Goal: Task Accomplishment & Management: Manage account settings

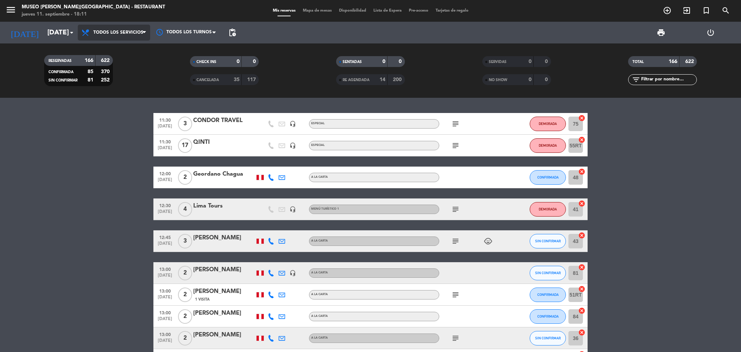
click at [133, 35] on span "Todos los servicios" at bounding box center [118, 32] width 50 height 5
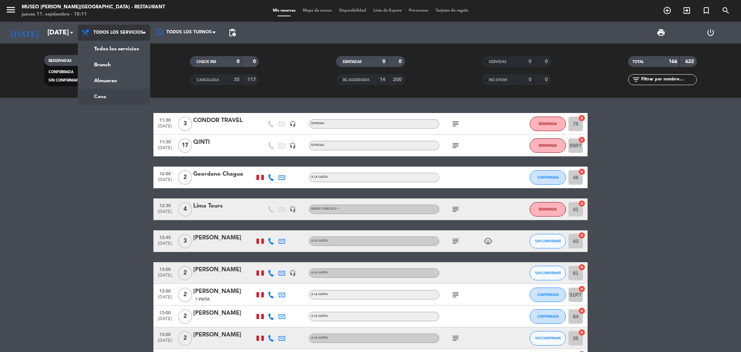
click at [132, 94] on div "menu [GEOGRAPHIC_DATA][PERSON_NAME] - Restaurant [DATE] 11. septiembre - 18:11 …" at bounding box center [370, 49] width 741 height 98
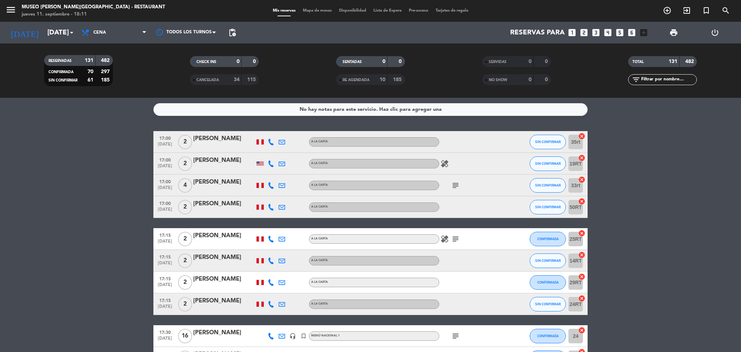
click at [322, 11] on span "Mapa de mesas" at bounding box center [317, 11] width 36 height 4
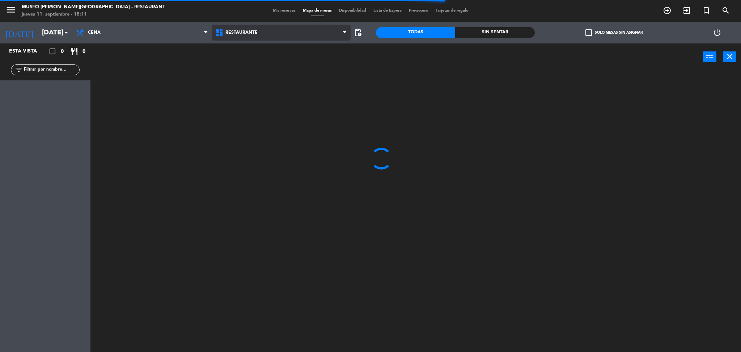
click at [239, 29] on span "Restaurante" at bounding box center [281, 33] width 139 height 16
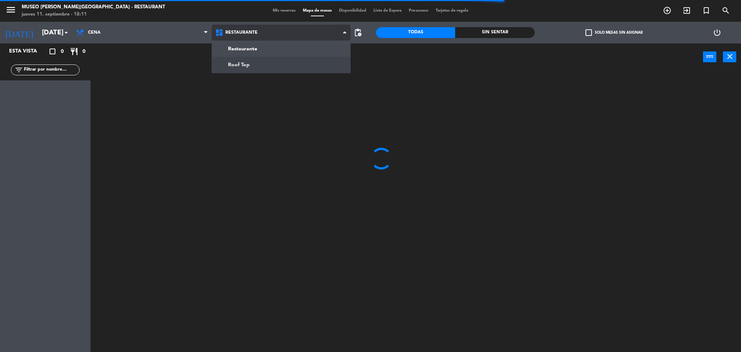
click at [251, 67] on ng-component "menu [GEOGRAPHIC_DATA][PERSON_NAME] - Restaurant [DATE] 11. septiembre - 18:11 …" at bounding box center [370, 177] width 741 height 354
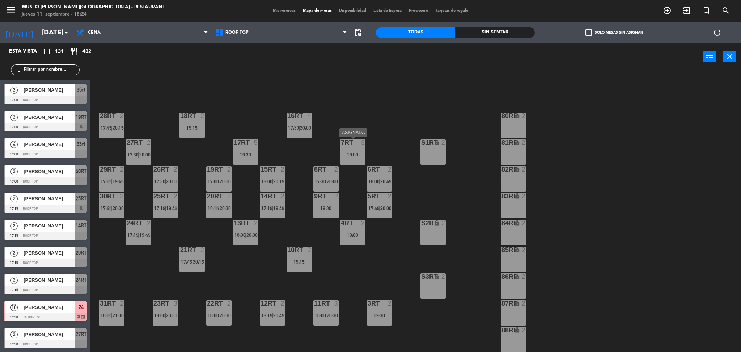
click at [345, 156] on div "19:00" at bounding box center [352, 154] width 25 height 5
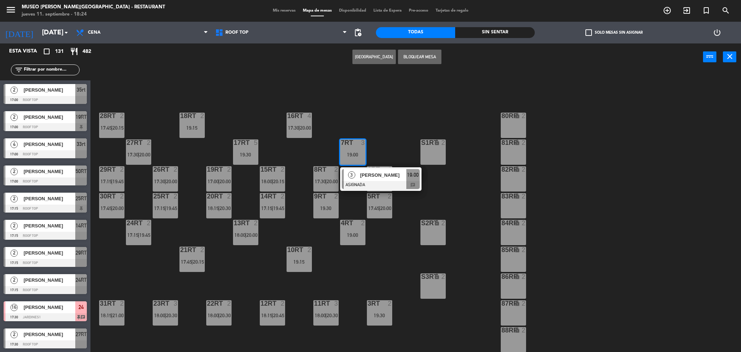
click at [510, 123] on div "80RR lock 2" at bounding box center [513, 124] width 25 height 25
click at [358, 58] on button "Mover" at bounding box center [351, 57] width 43 height 14
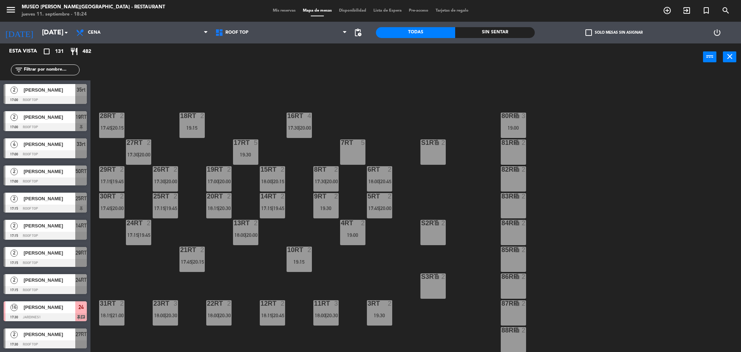
click at [70, 70] on input "text" at bounding box center [51, 70] width 56 height 8
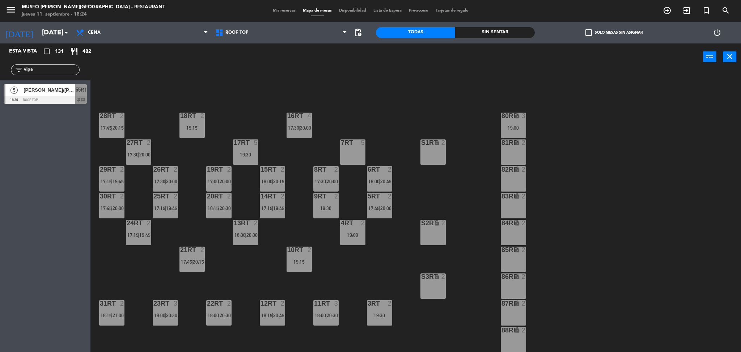
type input "vipa"
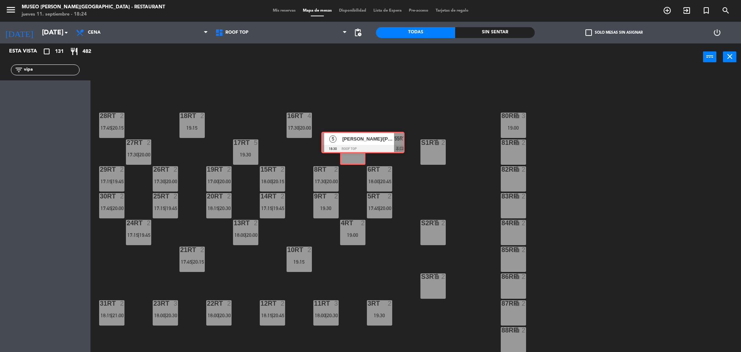
drag, startPoint x: 27, startPoint y: 100, endPoint x: 348, endPoint y: 150, distance: 324.7
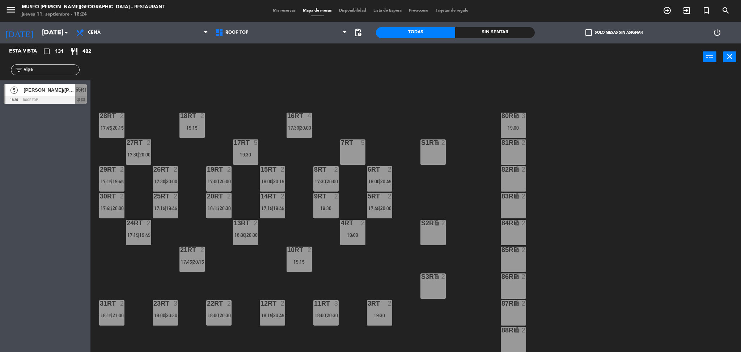
click at [362, 250] on div "18RT 2 19:15 16RT 4 17:30 | 20:00 28RT 2 17:45 | 20:15 80RR lock 3 19:00 27RT 2…" at bounding box center [419, 213] width 643 height 281
click at [349, 145] on div at bounding box center [353, 142] width 12 height 7
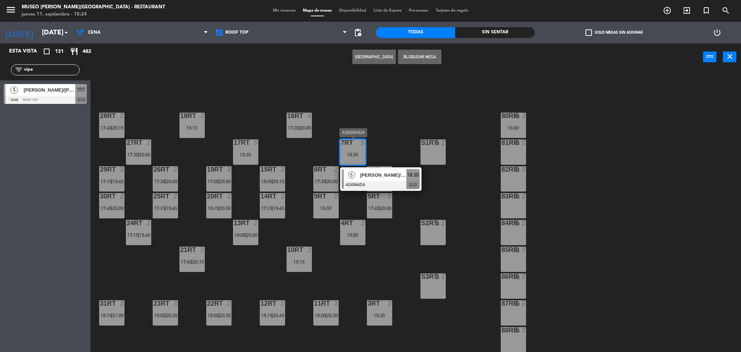
click at [375, 177] on span "[PERSON_NAME]/[PERSON_NAME][DATE]" at bounding box center [383, 175] width 46 height 8
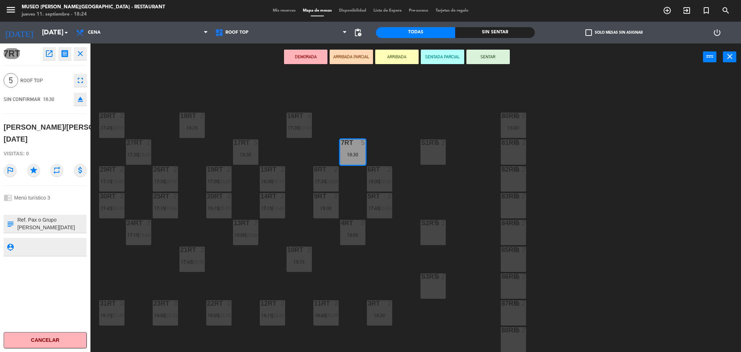
click at [313, 58] on button "DEMORADA" at bounding box center [305, 57] width 43 height 14
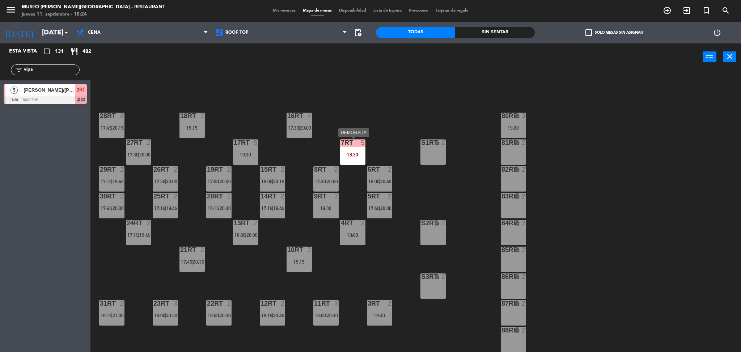
click at [350, 154] on div "18:30" at bounding box center [352, 154] width 25 height 5
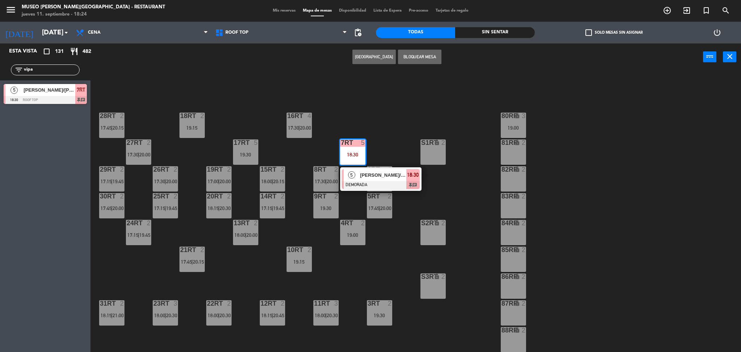
click at [369, 181] on div at bounding box center [381, 185] width 78 height 8
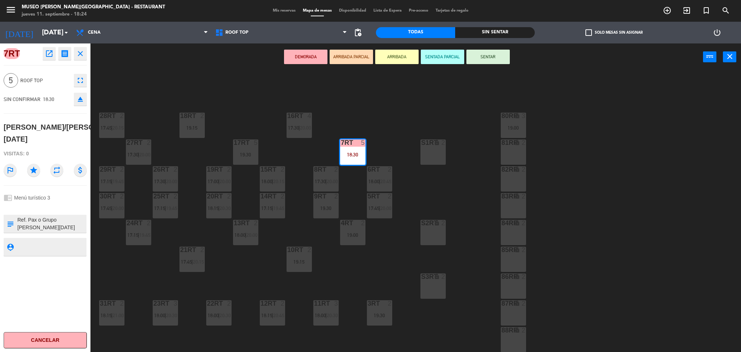
click at [18, 230] on textarea at bounding box center [51, 223] width 69 height 15
type textarea "m7rt| Ref. Pax o Grupo [PERSON_NAME][DATE] File No. 2025-13307 Menú 3 5 pax = $…"
click at [61, 209] on div at bounding box center [45, 206] width 83 height 5
click at [48, 204] on div "chrome_reader_mode Menú turístico 3" at bounding box center [45, 198] width 83 height 14
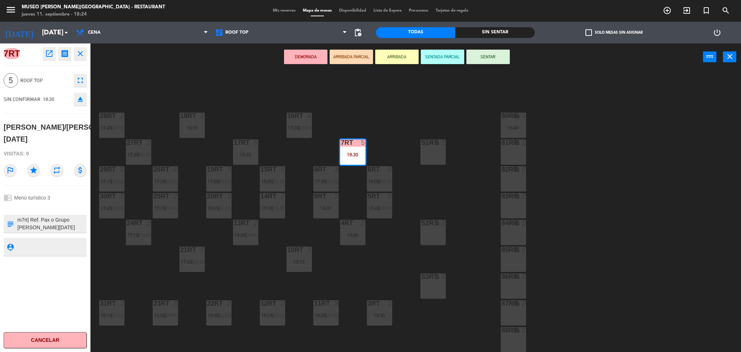
click at [292, 233] on div "18RT 2 19:15 16RT 4 17:30 | 20:00 28RT 2 17:45 | 20:15 80RR lock 3 19:00 27RT 2…" at bounding box center [419, 213] width 643 height 281
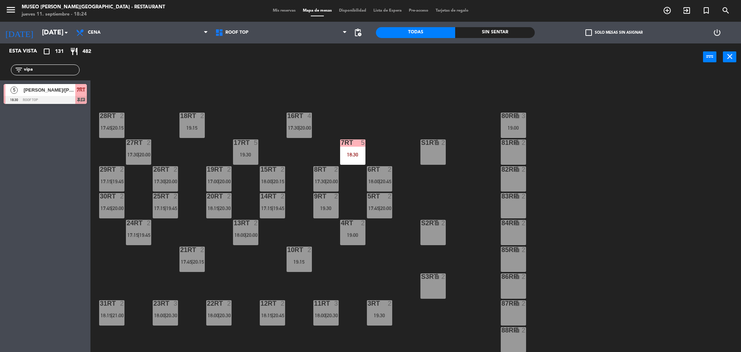
click at [341, 156] on div "18:30" at bounding box center [352, 154] width 25 height 5
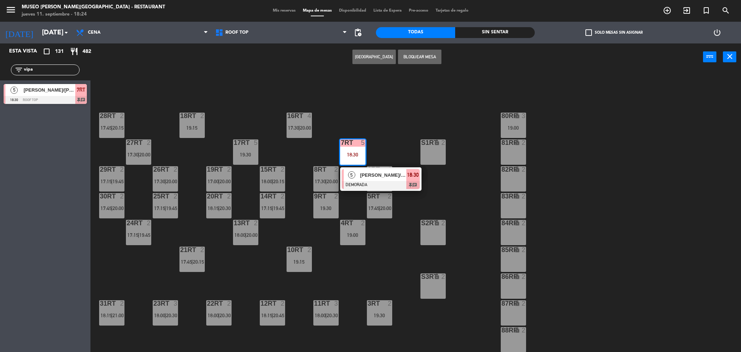
click at [363, 179] on div "[PERSON_NAME]/[PERSON_NAME][DATE]" at bounding box center [382, 175] width 47 height 12
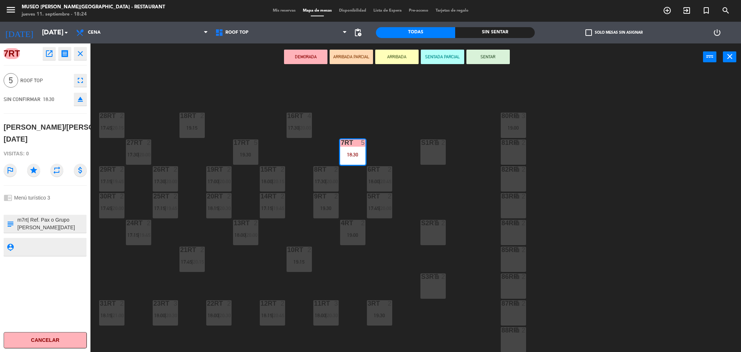
click at [222, 104] on div "18RT 2 19:15 16RT 4 17:30 | 20:00 28RT 2 17:45 | 20:15 80RR lock 3 19:00 27RT 2…" at bounding box center [419, 213] width 643 height 281
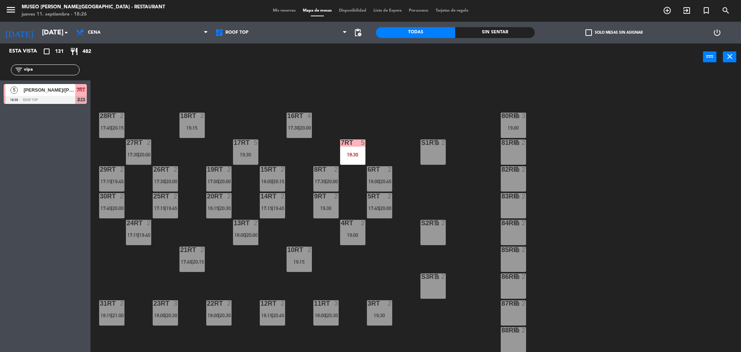
scroll to position [265, 0]
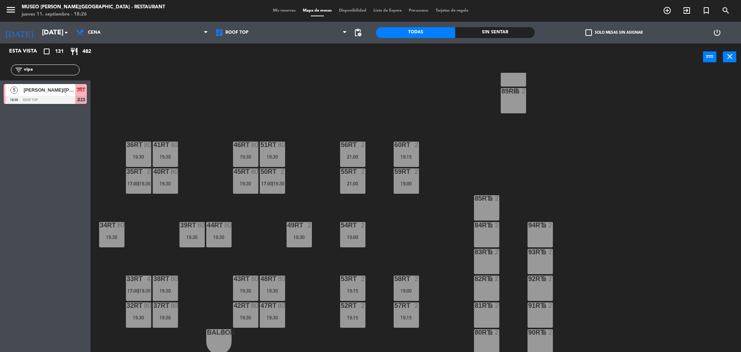
click at [232, 180] on div "18RT 2 19:15 16RT 4 17:30 | 20:00 28RT 2 17:45 | 20:15 80RR lock 3 19:00 27RT 2…" at bounding box center [419, 213] width 643 height 281
click at [234, 186] on div "45RT 80 19:30" at bounding box center [245, 180] width 25 height 25
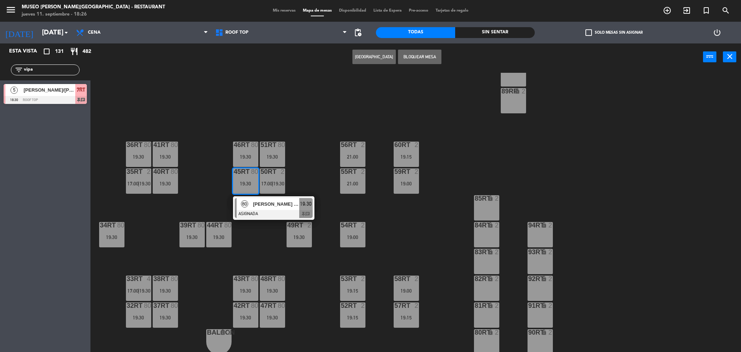
click at [275, 221] on div "18RT 2 19:15 16RT 4 17:30 | 20:00 28RT 2 17:45 | 20:15 80RR lock 3 19:00 27RT 2…" at bounding box center [419, 213] width 643 height 281
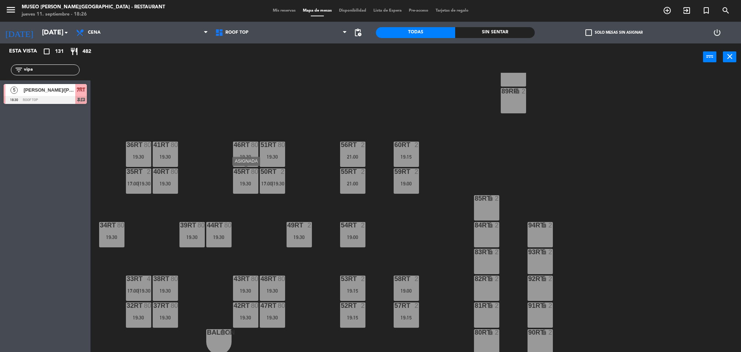
click at [243, 188] on div "45RT 80 19:30" at bounding box center [245, 180] width 25 height 25
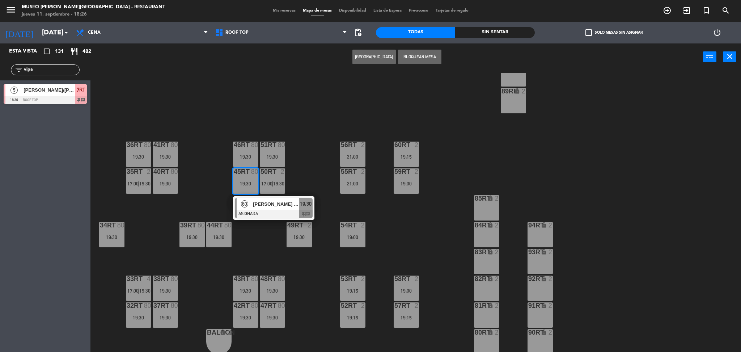
click at [268, 210] on div at bounding box center [274, 214] width 78 height 8
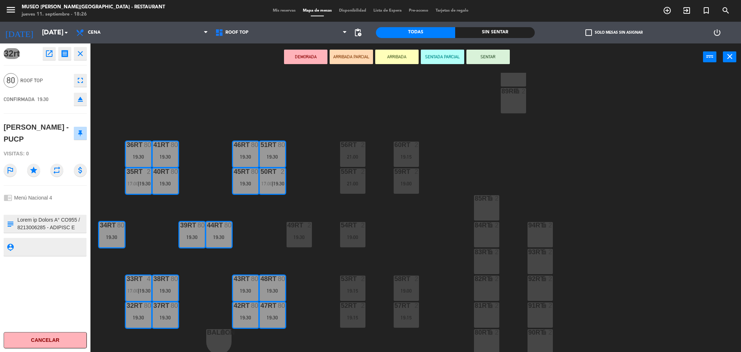
click at [303, 58] on button "DEMORADA" at bounding box center [305, 57] width 43 height 14
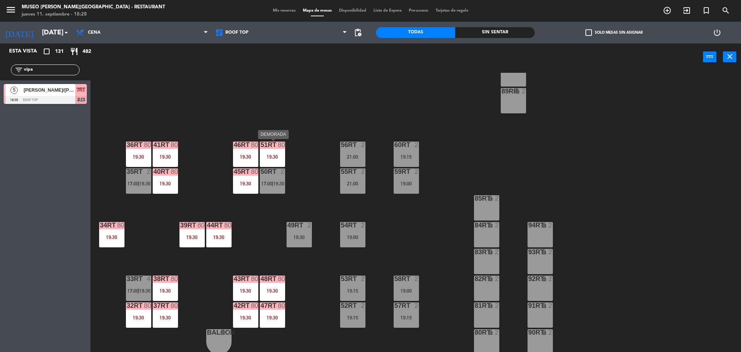
click at [267, 155] on div "19:30" at bounding box center [272, 156] width 25 height 5
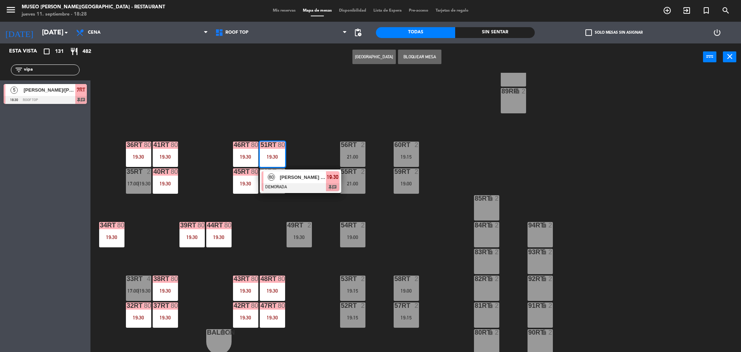
click at [337, 197] on div "18RT 2 19:15 16RT 4 17:30 | 20:00 28RT 2 17:45 | 20:15 80RR lock 3 19:00 27RT 2…" at bounding box center [419, 213] width 643 height 281
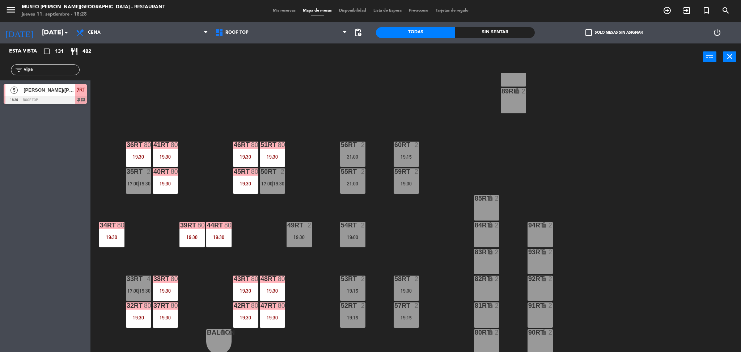
click at [260, 164] on div "51RT 80 19:30" at bounding box center [272, 153] width 25 height 25
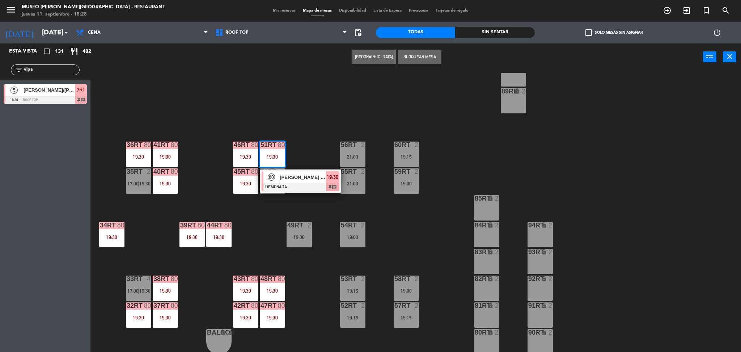
click at [287, 180] on span "[PERSON_NAME] - PUCP" at bounding box center [303, 177] width 46 height 8
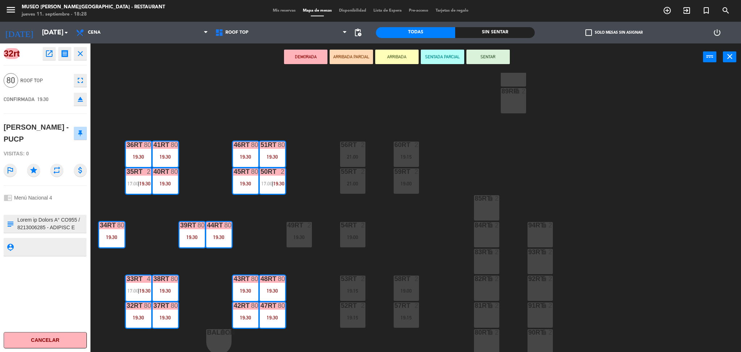
click at [322, 191] on div "18RT 2 19:15 16RT 4 17:30 | 20:00 28RT 2 17:45 | 20:15 80RR lock 3 19:00 27RT 2…" at bounding box center [419, 213] width 643 height 281
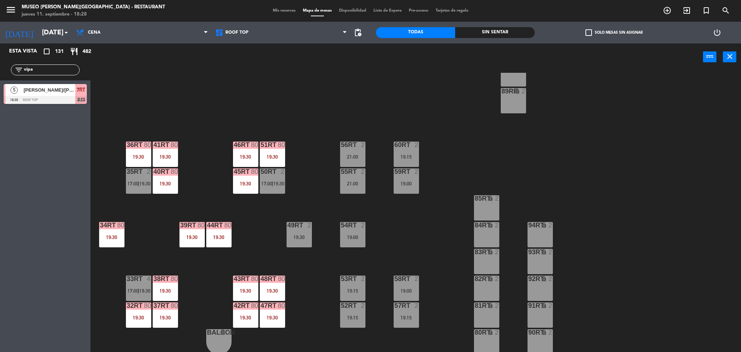
drag, startPoint x: 63, startPoint y: 73, endPoint x: 0, endPoint y: 73, distance: 62.9
click at [0, 73] on div "filter_list vipa" at bounding box center [45, 69] width 90 height 21
type input "gate"
click at [165, 141] on div at bounding box center [165, 144] width 12 height 7
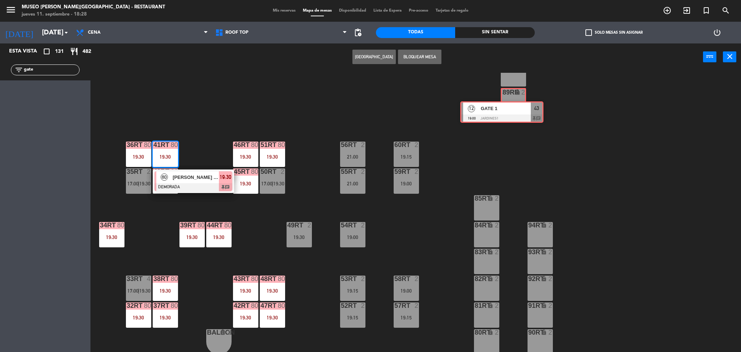
drag, startPoint x: 61, startPoint y: 90, endPoint x: 519, endPoint y: 95, distance: 457.6
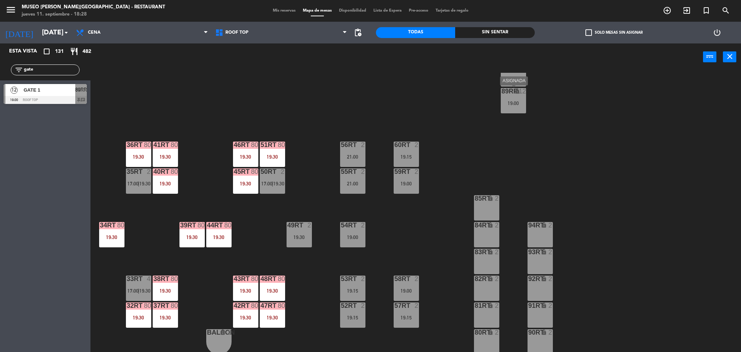
click at [509, 98] on div "89RR lock 12 19:00" at bounding box center [513, 100] width 25 height 25
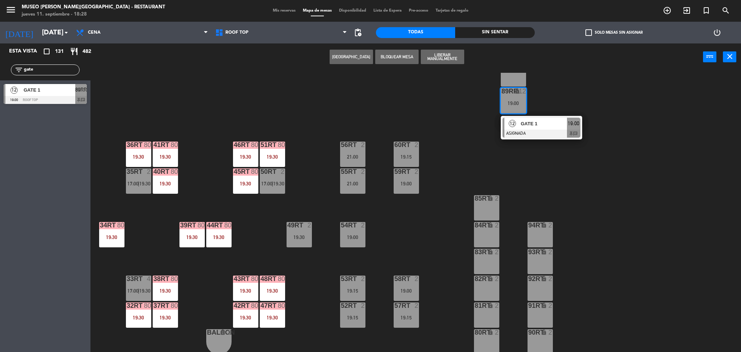
click at [535, 130] on div at bounding box center [541, 133] width 78 height 8
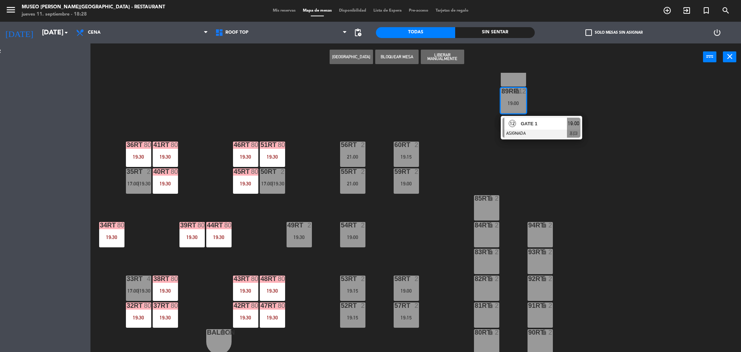
scroll to position [0, 0]
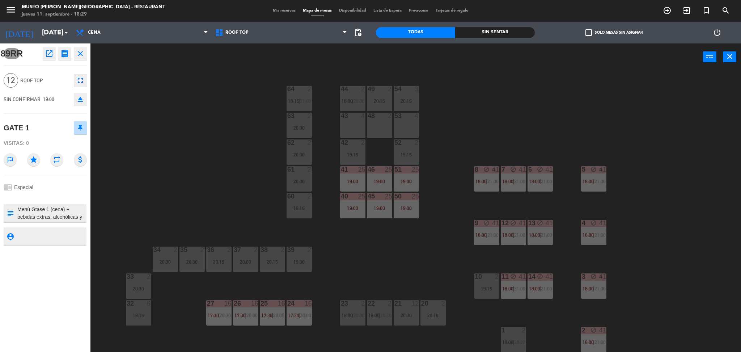
drag, startPoint x: 25, startPoint y: 127, endPoint x: 0, endPoint y: 127, distance: 25.0
click at [0, 127] on div "89RR open_in_new receipt 7:00 PM [DATE] personas GATE 1 Mesa 89RR EXPERIENCE Es…" at bounding box center [45, 197] width 90 height 308
copy div "GATE 1"
click at [226, 159] on div "44 2 18:00 | 20:30 49 2 20:15 54 3 20:15 64 2 18:15 | 21:00 48 2 53 4 63 2 20:0…" at bounding box center [419, 213] width 643 height 281
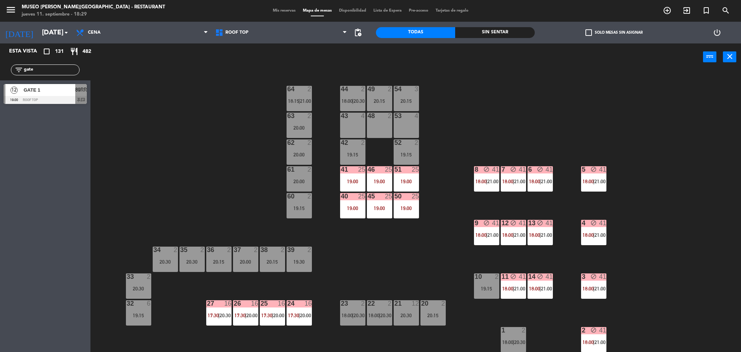
click at [64, 80] on div "12 GATE 1 19:00 Roof Top 89RR chat" at bounding box center [45, 93] width 90 height 27
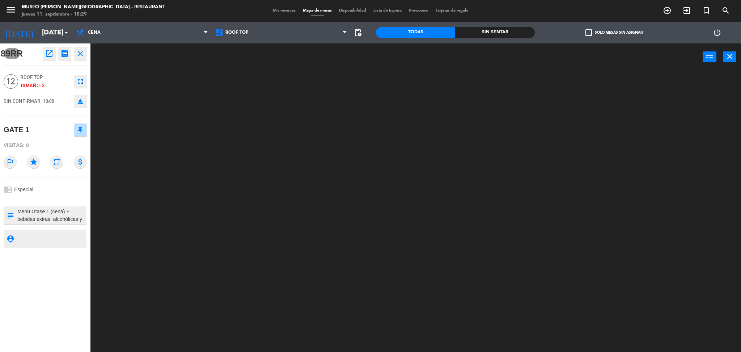
click at [66, 216] on textarea at bounding box center [51, 215] width 69 height 15
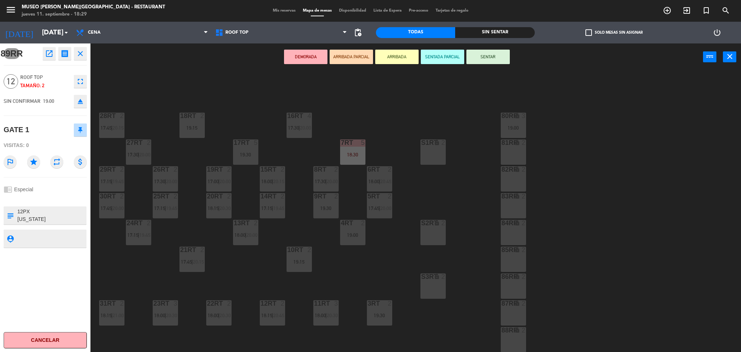
drag, startPoint x: 62, startPoint y: 219, endPoint x: 12, endPoint y: 217, distance: 50.3
click at [12, 217] on div "subject" at bounding box center [45, 215] width 83 height 18
click at [394, 245] on div "18RT 2 19:15 16RT 4 17:30 | 20:00 28RT 2 17:45 | 20:15 80RR lock 3 19:00 27RT 2…" at bounding box center [419, 213] width 643 height 281
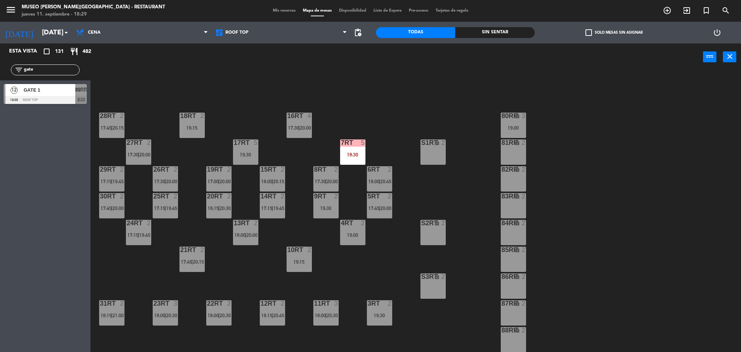
scroll to position [265, 0]
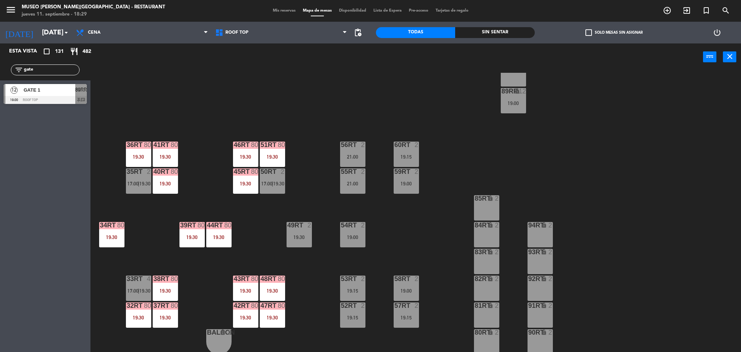
click at [401, 189] on div "59RT 2 19:00" at bounding box center [406, 180] width 25 height 25
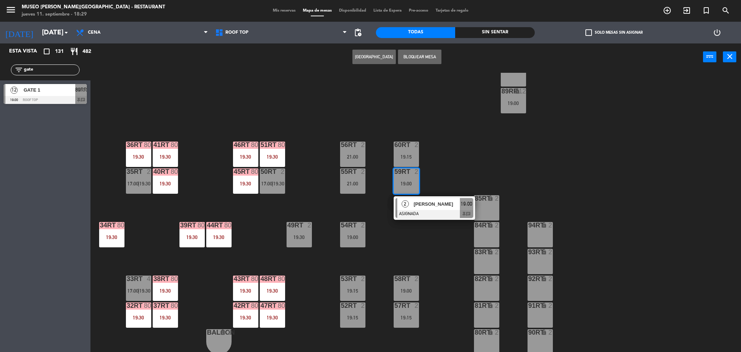
click at [418, 200] on span "[PERSON_NAME]" at bounding box center [436, 204] width 46 height 8
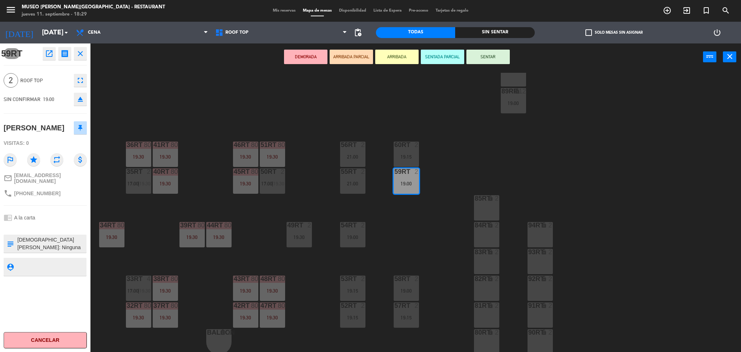
click at [491, 199] on icon "lock" at bounding box center [490, 198] width 6 height 6
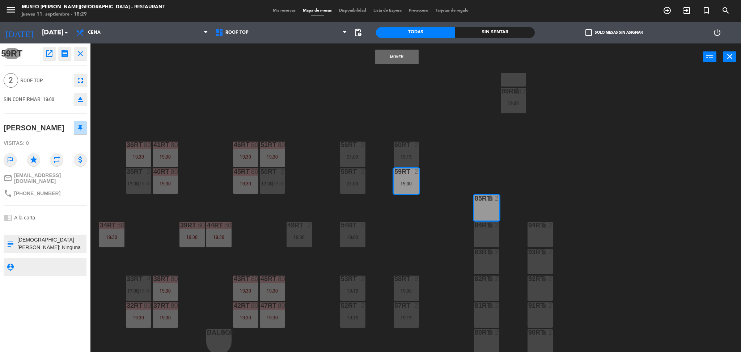
click at [392, 59] on button "Mover" at bounding box center [396, 57] width 43 height 14
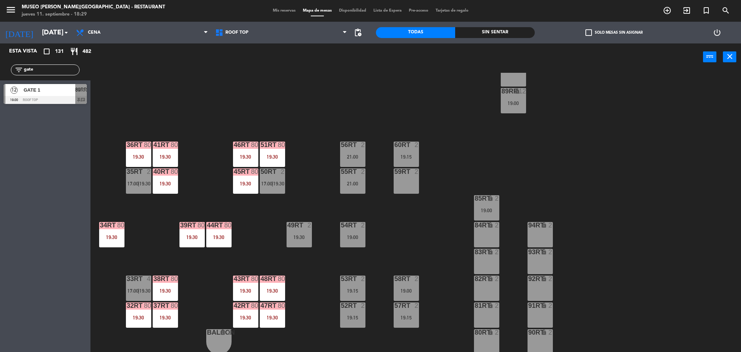
click at [406, 147] on div at bounding box center [406, 144] width 12 height 7
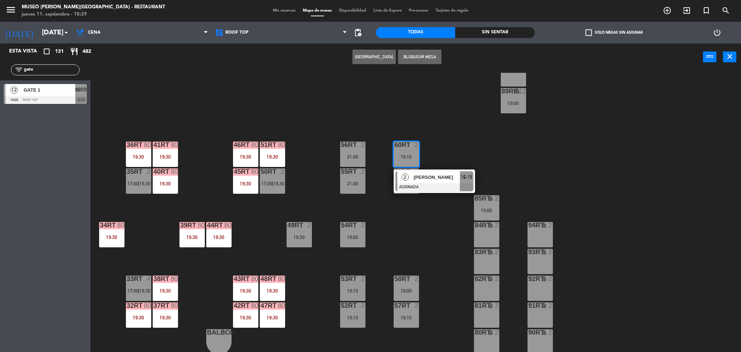
click at [489, 232] on div "84RT lock 2" at bounding box center [486, 234] width 25 height 25
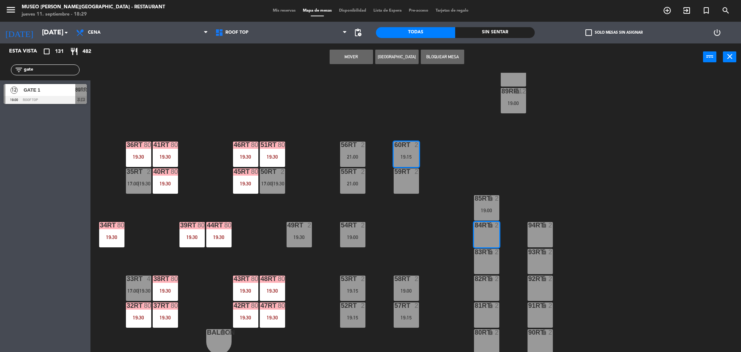
click at [356, 53] on button "Mover" at bounding box center [351, 57] width 43 height 14
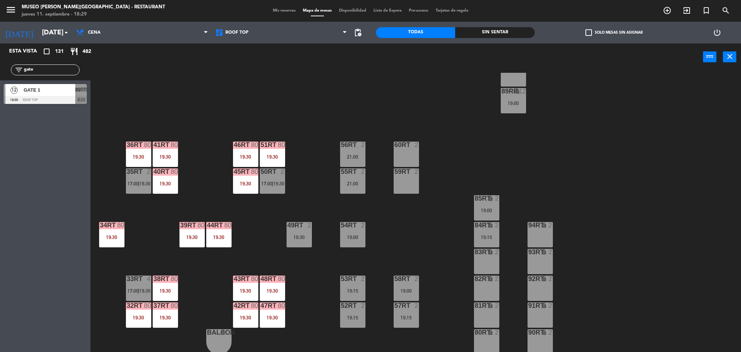
click at [352, 150] on div "56RT 2 21:00" at bounding box center [352, 153] width 25 height 25
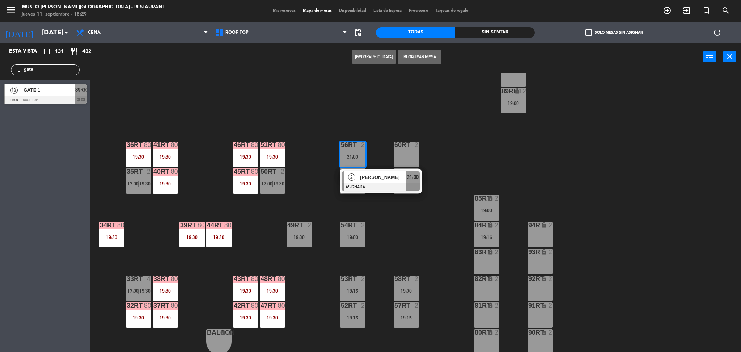
click at [386, 190] on div at bounding box center [381, 187] width 78 height 8
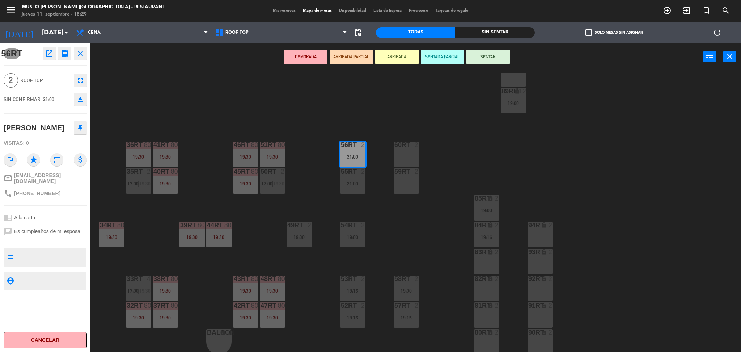
click at [280, 158] on div "19:30" at bounding box center [272, 156] width 25 height 5
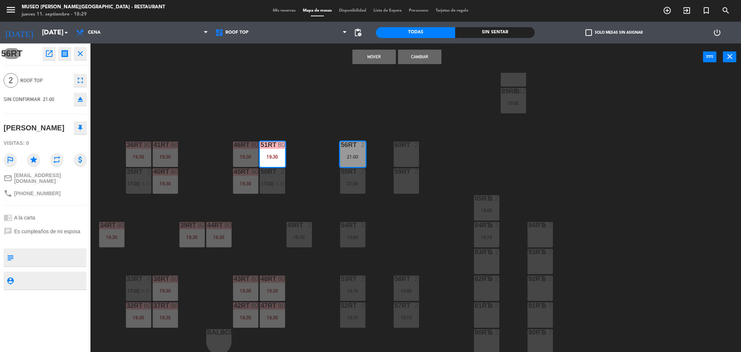
click at [371, 55] on button "Mover" at bounding box center [373, 57] width 43 height 14
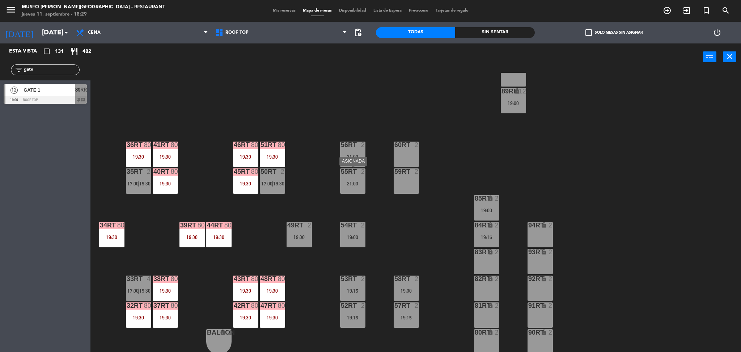
click at [349, 180] on body "close × Museo [PERSON_NAME] Café - Restaurant × chrome_reader_mode Listado de R…" at bounding box center [370, 176] width 741 height 352
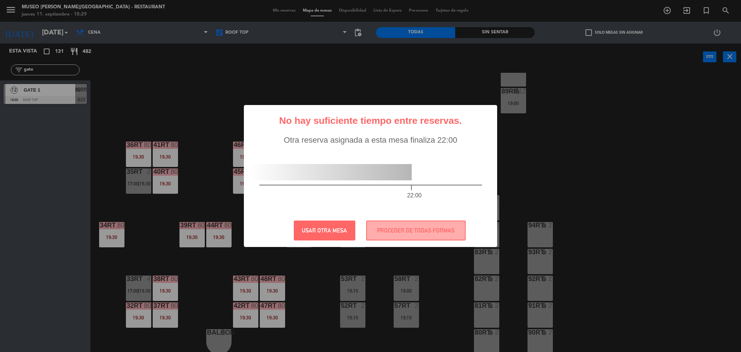
click at [380, 210] on div "22:00" at bounding box center [370, 182] width 251 height 63
click at [418, 254] on div "? ! i No hay suficiente tiempo entre reservas. × Otra reserva asignada a esta m…" at bounding box center [370, 176] width 741 height 352
click at [401, 238] on button "PROCEDER DE TODAS FORMAS" at bounding box center [415, 230] width 99 height 20
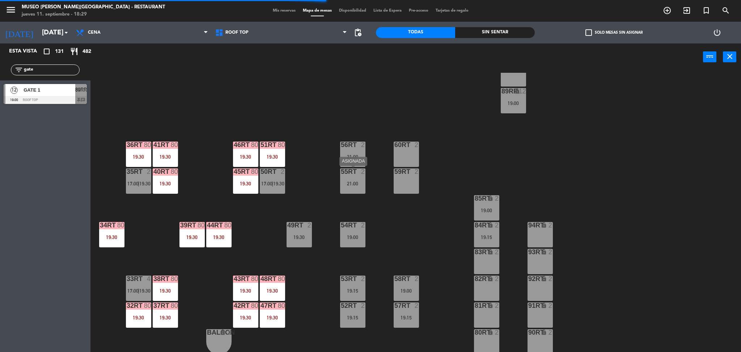
click at [349, 173] on div at bounding box center [353, 171] width 12 height 7
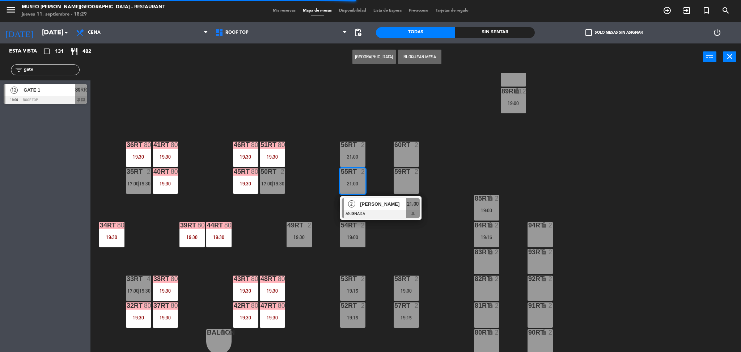
click at [372, 204] on span "[PERSON_NAME]" at bounding box center [383, 204] width 46 height 8
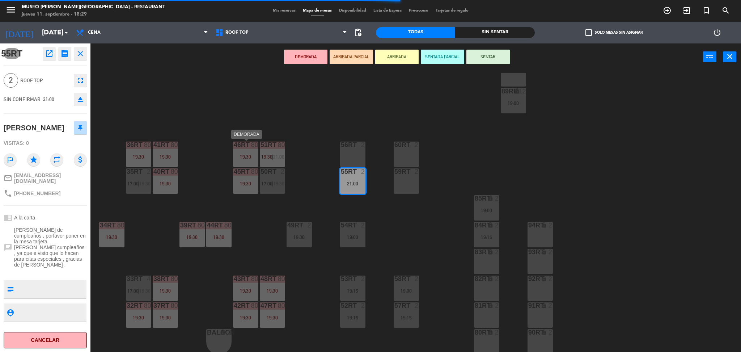
click at [242, 157] on div "19:30" at bounding box center [245, 156] width 25 height 5
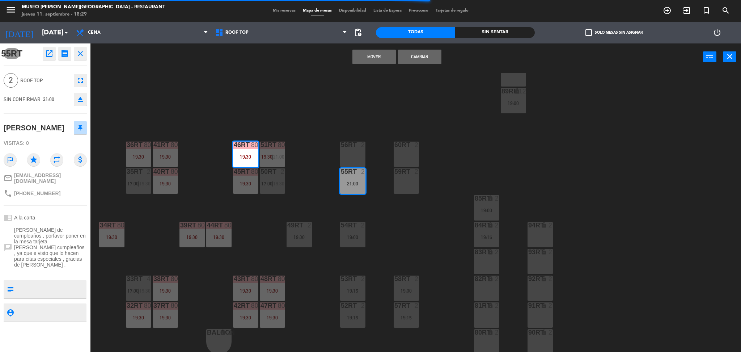
click at [379, 54] on button "Mover" at bounding box center [373, 57] width 43 height 14
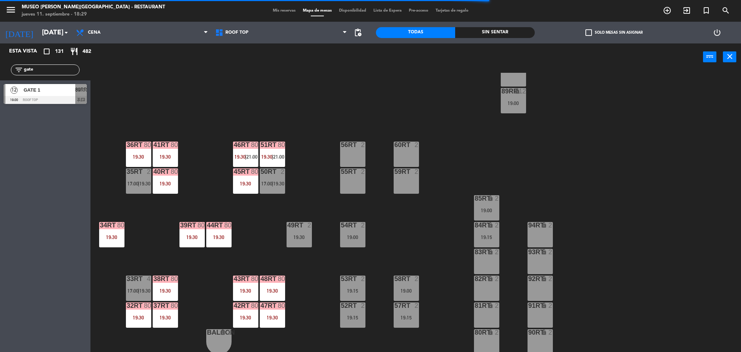
click at [82, 92] on span "89RR" at bounding box center [81, 89] width 12 height 9
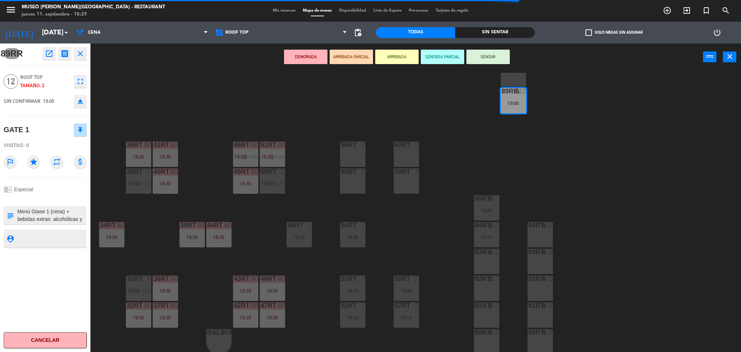
click at [82, 104] on icon "eject" at bounding box center [80, 101] width 9 height 9
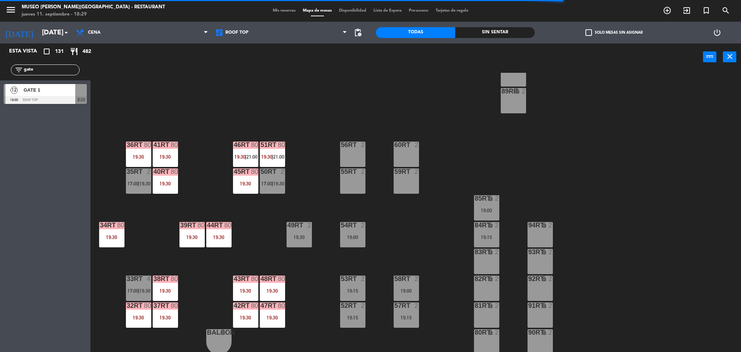
click at [64, 99] on div at bounding box center [45, 100] width 83 height 8
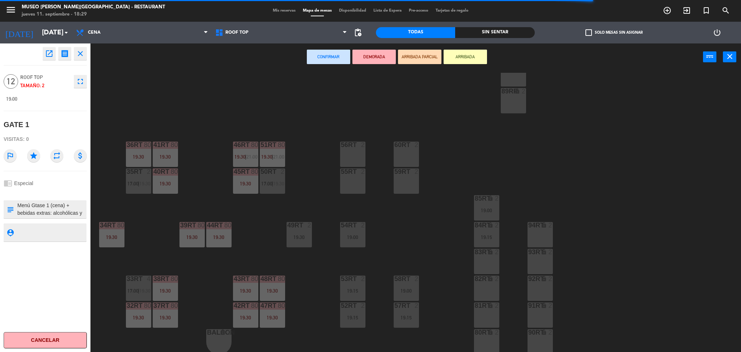
click at [338, 147] on div "56RT" at bounding box center [341, 144] width 12 height 7
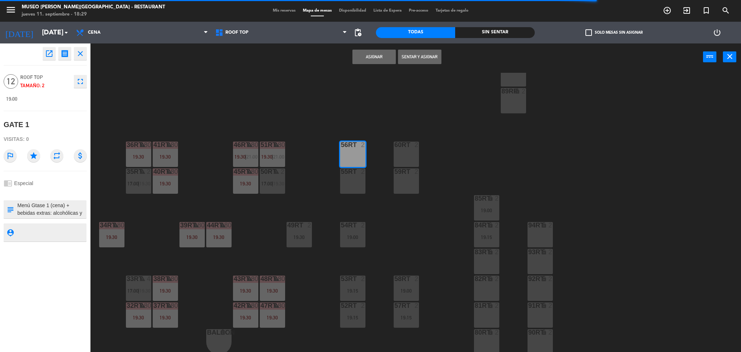
click at [349, 174] on div "55RT 2" at bounding box center [352, 171] width 25 height 7
click at [400, 173] on div at bounding box center [406, 171] width 12 height 7
click at [400, 151] on div "60RT 2" at bounding box center [406, 153] width 25 height 25
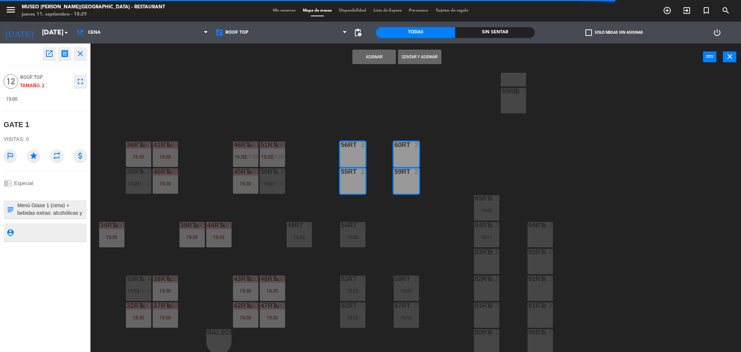
click at [365, 55] on button "Asignar" at bounding box center [373, 57] width 43 height 14
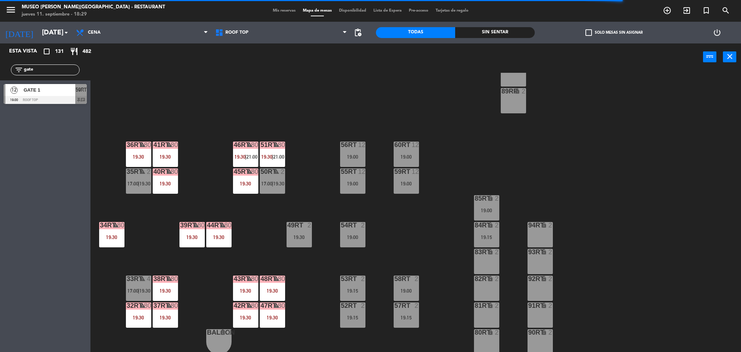
click at [414, 152] on div "60RT 12 19:00" at bounding box center [406, 153] width 25 height 25
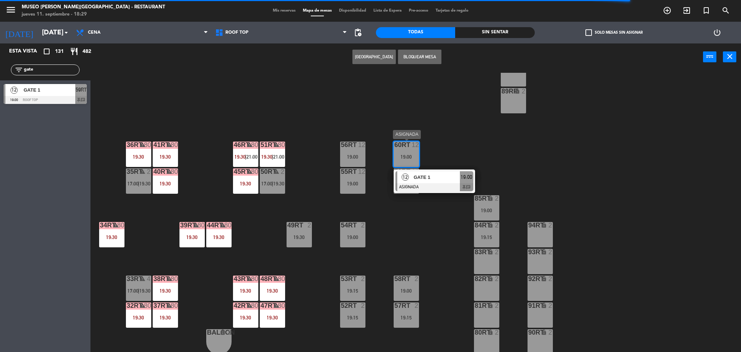
click at [431, 174] on span "GATE 1" at bounding box center [436, 177] width 46 height 8
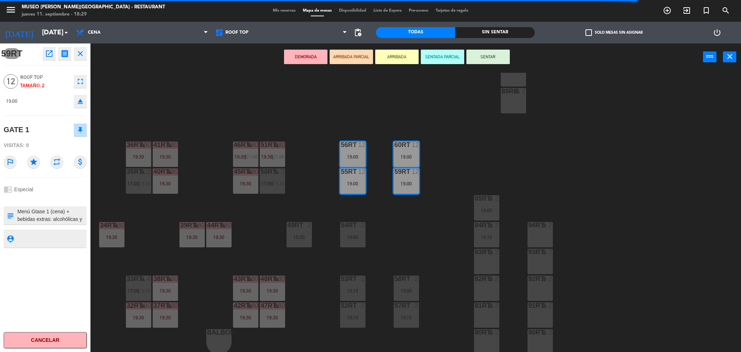
click at [312, 54] on button "DEMORADA" at bounding box center [305, 57] width 43 height 14
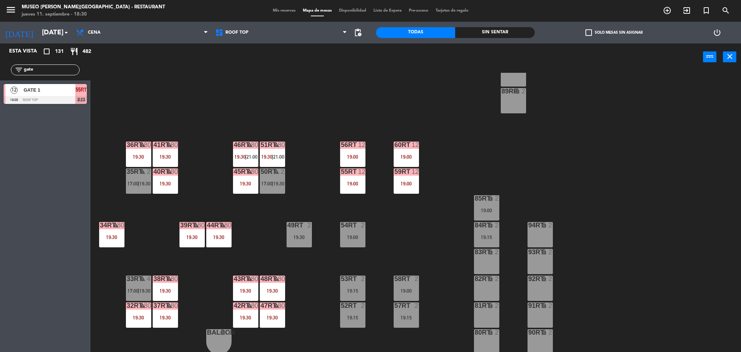
scroll to position [78, 0]
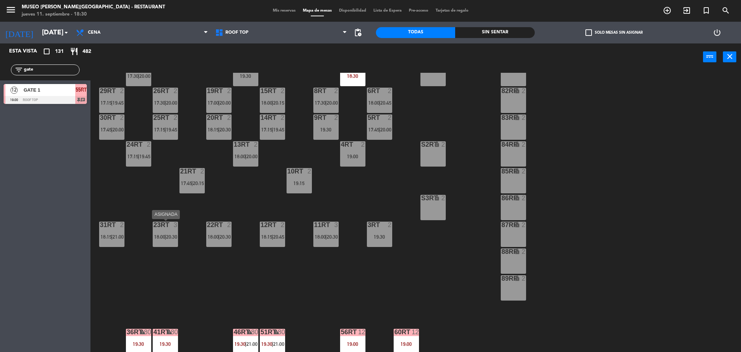
click at [163, 234] on span "18:00" at bounding box center [159, 237] width 11 height 6
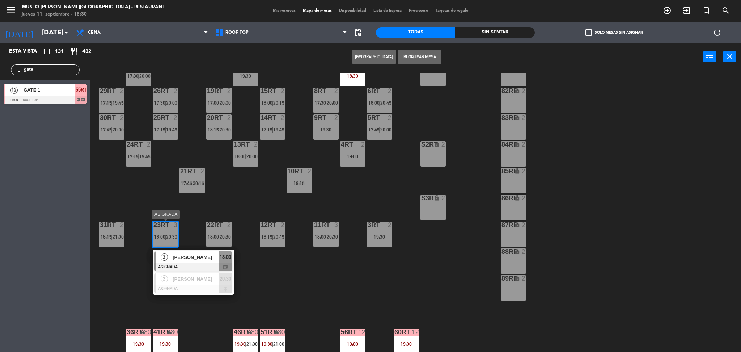
click at [194, 256] on span "[PERSON_NAME]" at bounding box center [196, 257] width 46 height 8
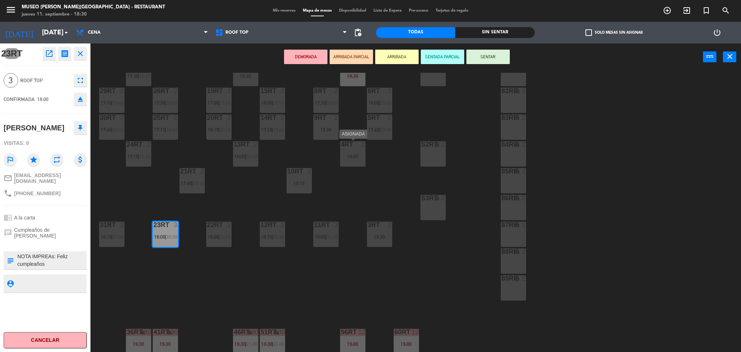
click at [350, 155] on div "19:00" at bounding box center [352, 156] width 25 height 5
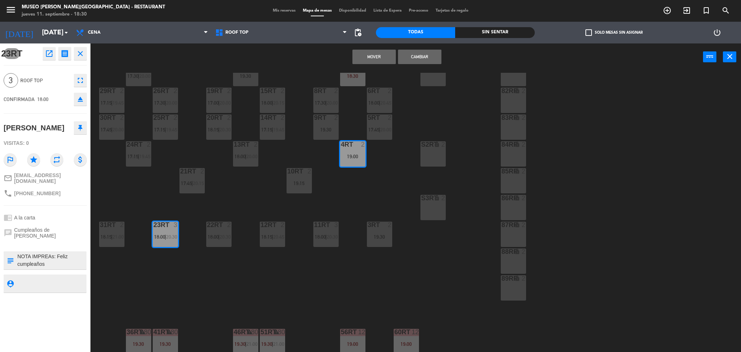
click at [365, 60] on button "Mover" at bounding box center [373, 57] width 43 height 14
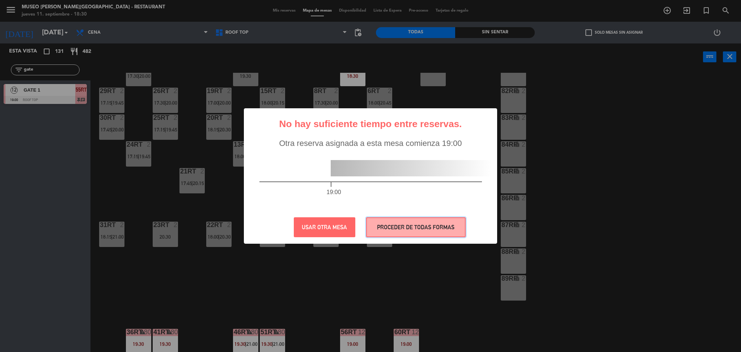
click at [377, 230] on button "PROCEDER DE TODAS FORMAS" at bounding box center [415, 227] width 99 height 20
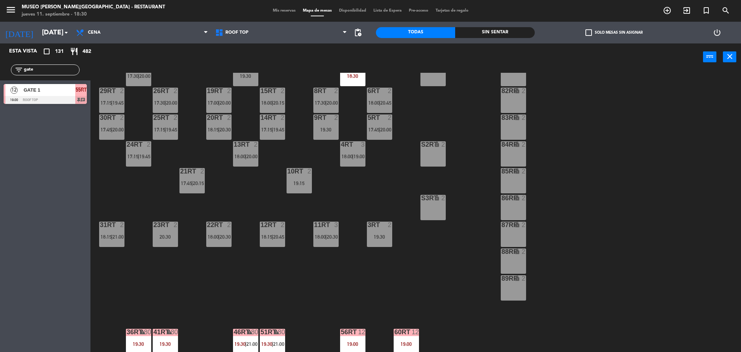
click at [158, 249] on div "18RT 2 19:15 16RT 4 17:30 | 20:00 28RT 2 17:45 | 20:15 80RR lock 3 19:00 27RT 2…" at bounding box center [419, 213] width 643 height 281
click at [158, 245] on div "23RT 2 20:30" at bounding box center [165, 233] width 25 height 25
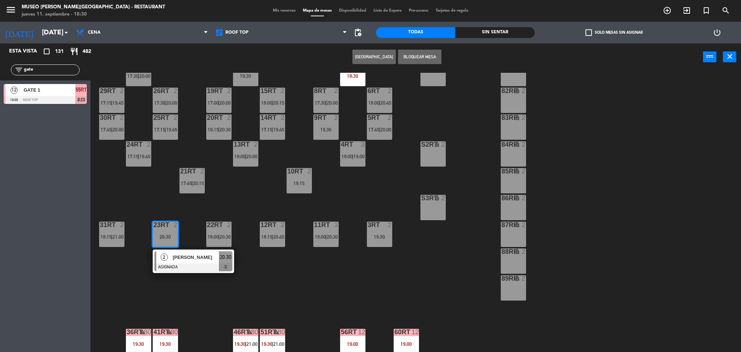
click at [514, 131] on div "83RR lock 2" at bounding box center [513, 126] width 25 height 25
click at [347, 55] on button "Mover" at bounding box center [351, 57] width 43 height 14
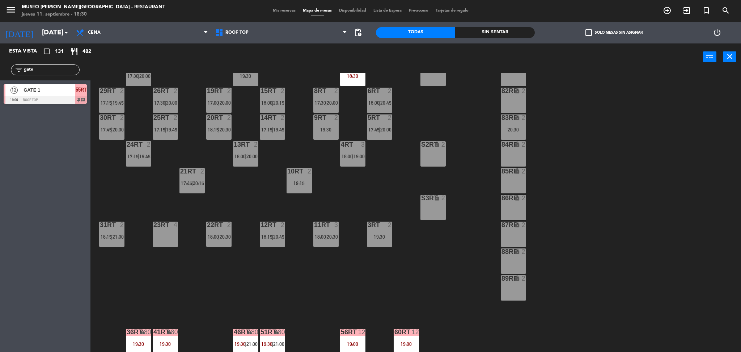
click at [108, 233] on div "31RT 2 18:15 | 21:00" at bounding box center [111, 233] width 25 height 25
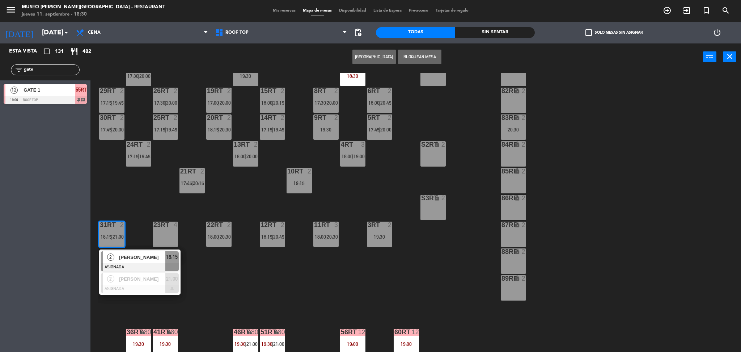
click at [141, 266] on div at bounding box center [140, 267] width 78 height 8
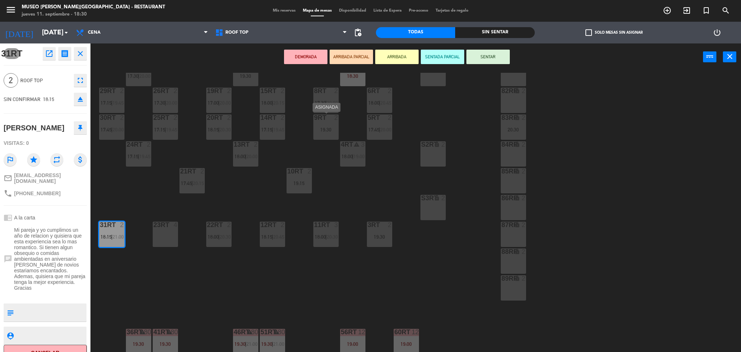
click at [326, 125] on div "9RT 2 19:30" at bounding box center [325, 126] width 25 height 25
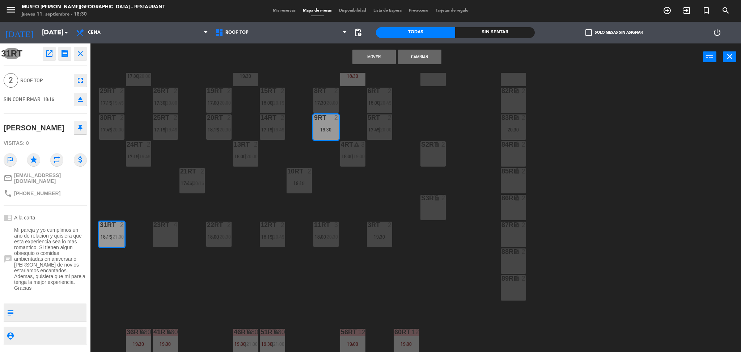
click at [371, 53] on button "Mover" at bounding box center [373, 57] width 43 height 14
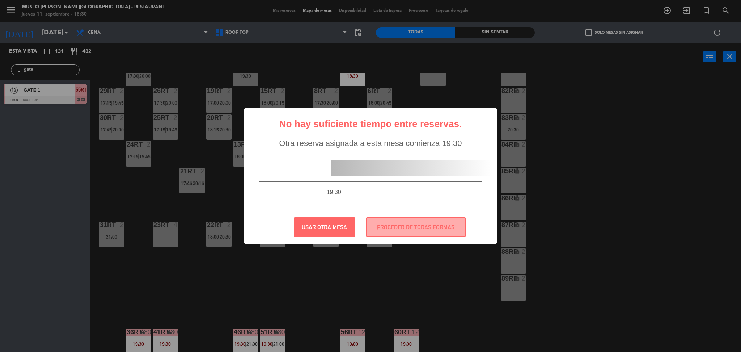
click at [467, 213] on div "? ! i No hay suficiente tiempo entre reservas. × Otra reserva asignada a esta m…" at bounding box center [370, 175] width 253 height 135
click at [441, 226] on button "PROCEDER DE TODAS FORMAS" at bounding box center [415, 227] width 99 height 20
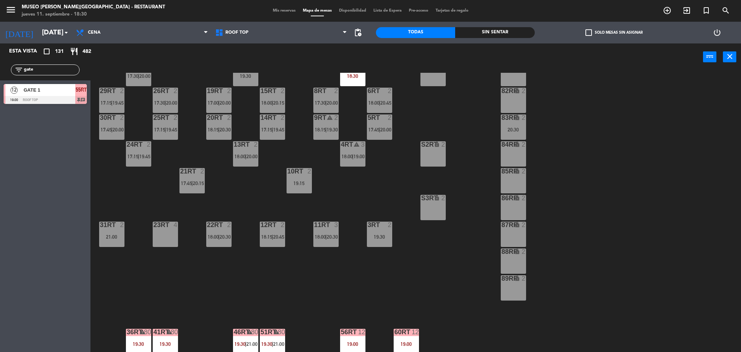
drag, startPoint x: 56, startPoint y: 69, endPoint x: 0, endPoint y: 72, distance: 56.5
click at [0, 72] on div "filter_list gate" at bounding box center [45, 69] width 90 height 21
type input "quev"
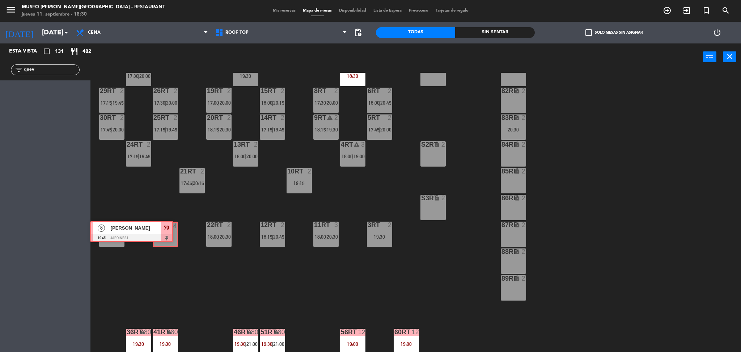
drag, startPoint x: 83, startPoint y: 93, endPoint x: 169, endPoint y: 230, distance: 161.9
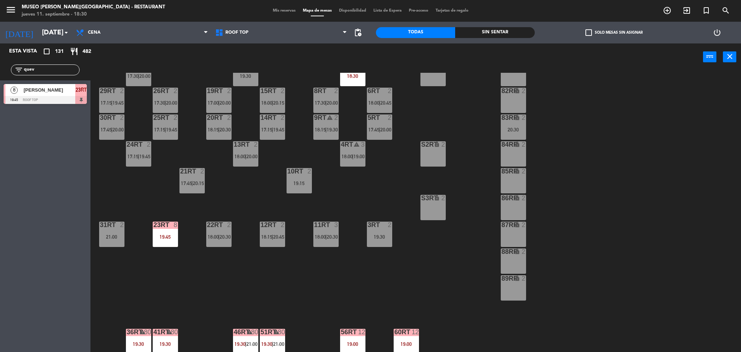
click at [100, 234] on div "21:00" at bounding box center [111, 236] width 25 height 5
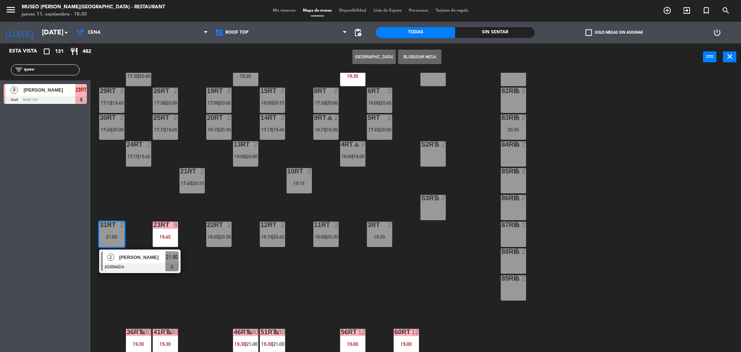
click at [132, 259] on span "[PERSON_NAME]" at bounding box center [142, 257] width 46 height 8
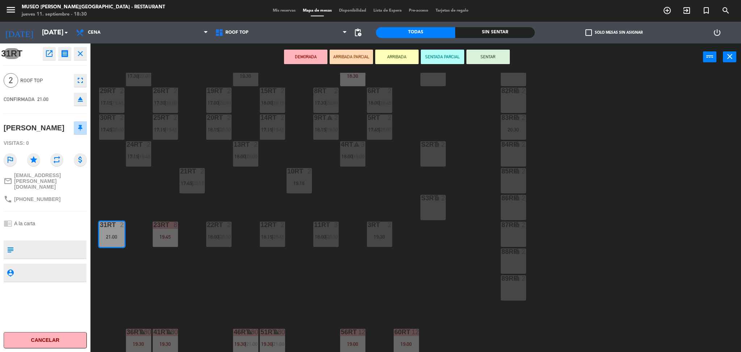
click at [507, 155] on div "84RR lock 2" at bounding box center [513, 153] width 25 height 25
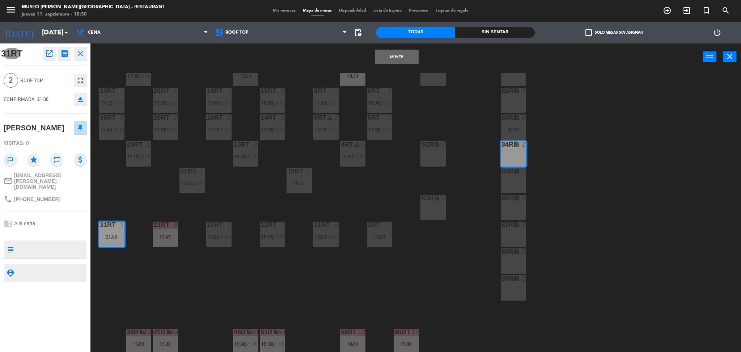
click at [397, 58] on button "Mover" at bounding box center [396, 57] width 43 height 14
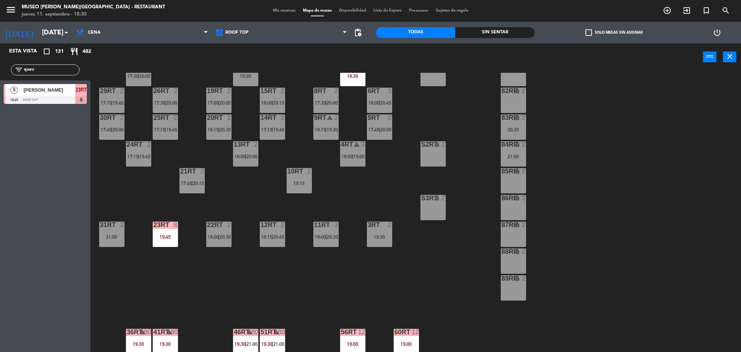
click at [149, 218] on div "18RT 2 19:15 16RT 4 17:30 | 20:00 28RT 2 17:45 | 20:15 80RR lock 3 19:00 27RT 2…" at bounding box center [419, 213] width 643 height 281
click at [212, 272] on div "18RT 2 19:15 16RT 4 17:30 | 20:00 28RT 2 17:45 | 20:15 80RR lock 3 19:00 27RT 2…" at bounding box center [419, 213] width 643 height 281
click at [178, 245] on div "18RT 2 19:15 16RT 4 17:30 | 20:00 28RT 2 17:45 | 20:15 80RR lock 3 19:00 27RT 2…" at bounding box center [419, 213] width 643 height 281
click at [171, 239] on div "23RT 8 19:45" at bounding box center [165, 233] width 25 height 25
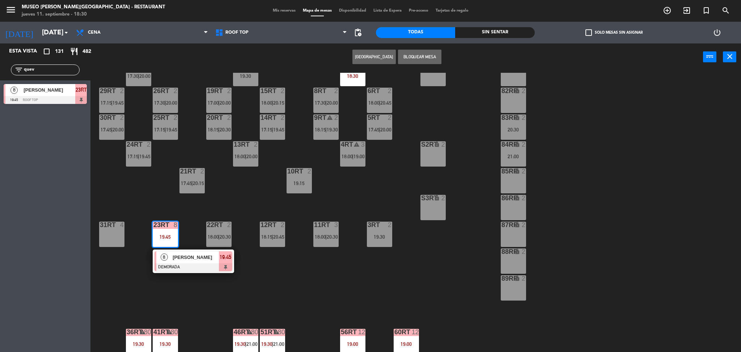
click at [191, 268] on div at bounding box center [193, 267] width 78 height 8
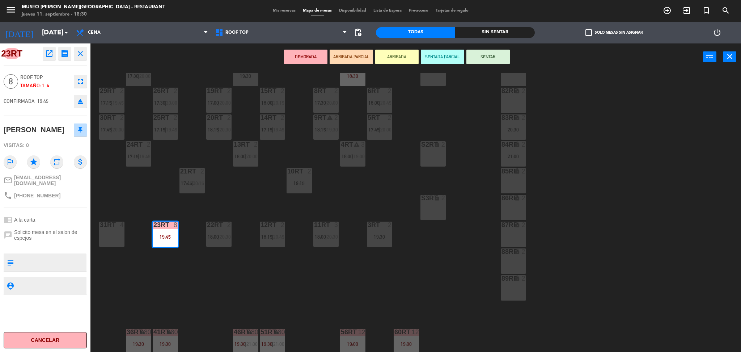
click at [81, 103] on icon "eject" at bounding box center [80, 101] width 9 height 9
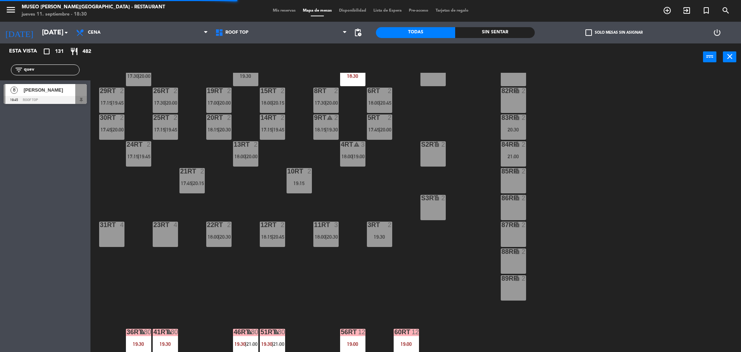
click at [55, 93] on span "[PERSON_NAME]" at bounding box center [50, 90] width 52 height 8
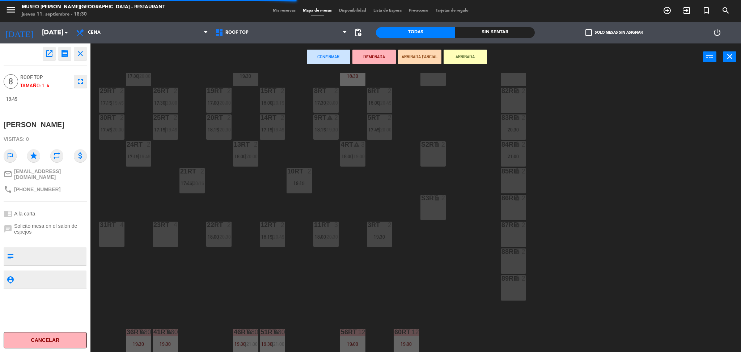
click at [168, 233] on div "23RT 4" at bounding box center [165, 233] width 25 height 25
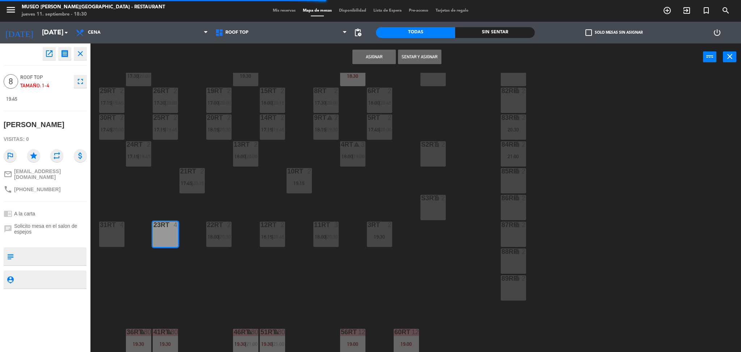
click at [118, 228] on div "31RT 4" at bounding box center [111, 233] width 25 height 25
click at [384, 50] on button "Asignar" at bounding box center [373, 57] width 43 height 14
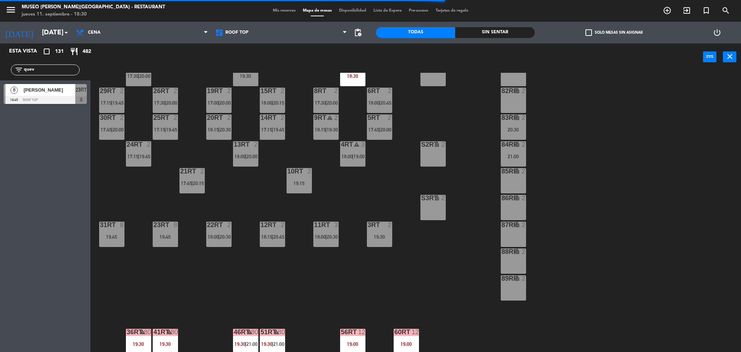
click at [151, 244] on div "18RT 2 19:15 16RT 4 17:30 | 20:00 28RT 2 17:45 | 20:15 80RR lock 3 19:00 27RT 2…" at bounding box center [419, 213] width 643 height 281
click at [176, 241] on div "23RT 8 19:45" at bounding box center [165, 233] width 25 height 25
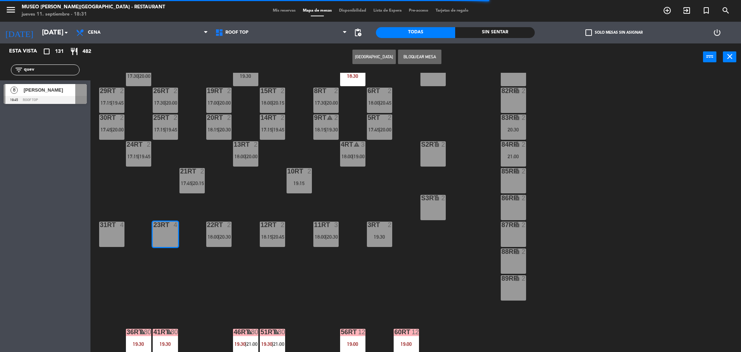
click at [211, 264] on div "18RT 2 19:15 16RT 4 17:30 | 20:00 28RT 2 17:45 | 20:15 80RR lock 3 19:00 27RT 2…" at bounding box center [419, 213] width 643 height 281
click at [51, 99] on div at bounding box center [45, 100] width 83 height 8
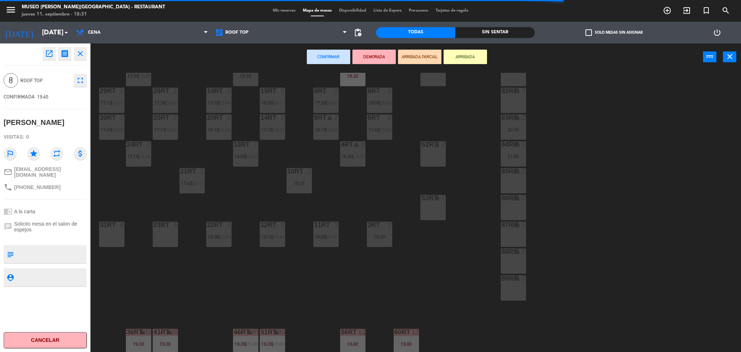
click at [166, 231] on div "23RT 4" at bounding box center [165, 233] width 25 height 25
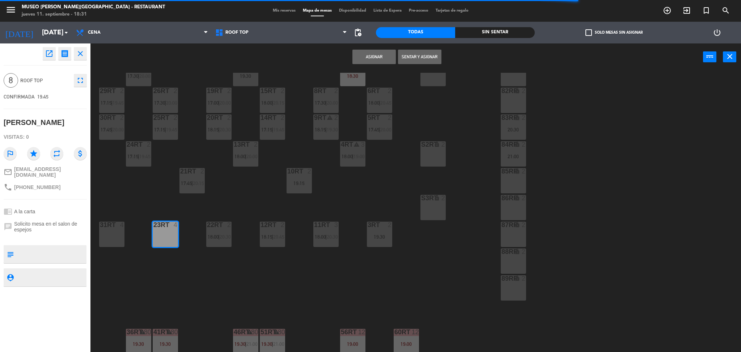
click at [115, 234] on div "31RT 4" at bounding box center [111, 233] width 25 height 25
click at [371, 59] on button "Asignar" at bounding box center [373, 57] width 43 height 14
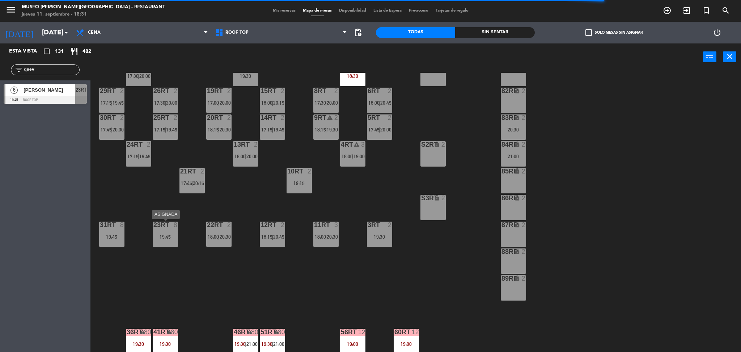
click at [172, 229] on div "23RT 8 19:45" at bounding box center [165, 233] width 25 height 25
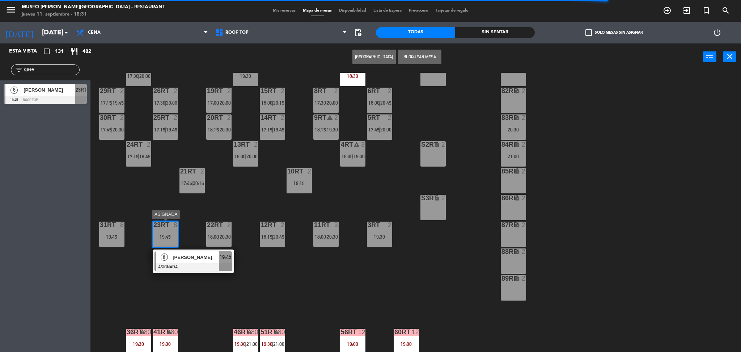
click at [197, 254] on span "[PERSON_NAME]" at bounding box center [196, 257] width 46 height 8
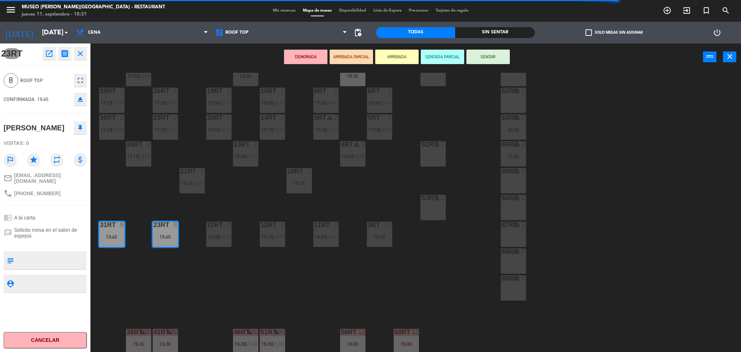
click at [307, 61] on button "DEMORADA" at bounding box center [305, 57] width 43 height 14
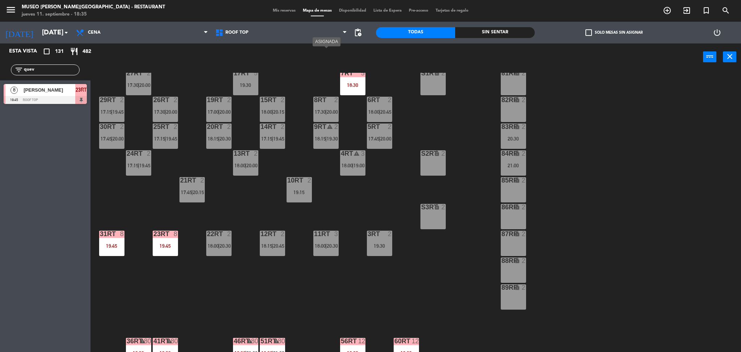
scroll to position [265, 0]
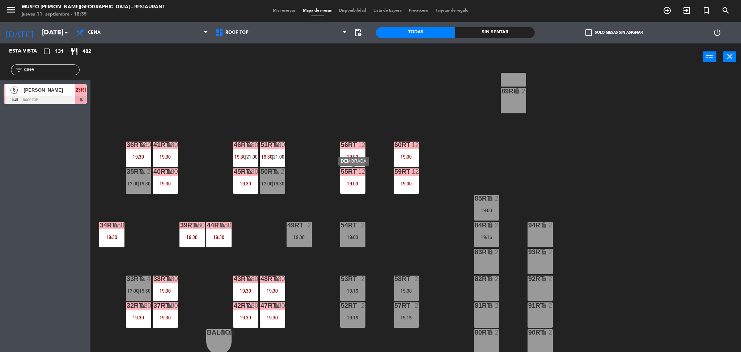
click at [349, 187] on div "55RT 12 19:00" at bounding box center [352, 180] width 25 height 25
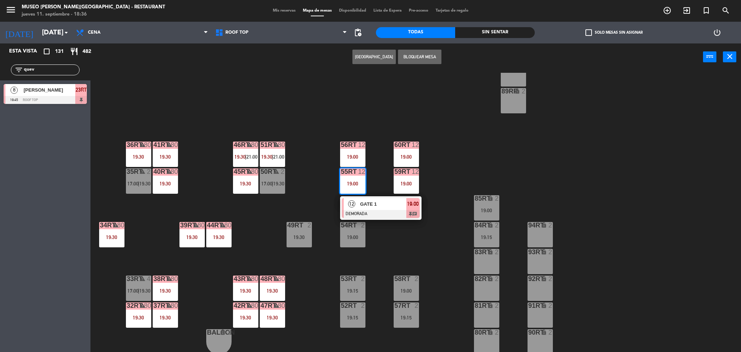
click at [366, 200] on span "GATE 1" at bounding box center [383, 204] width 46 height 8
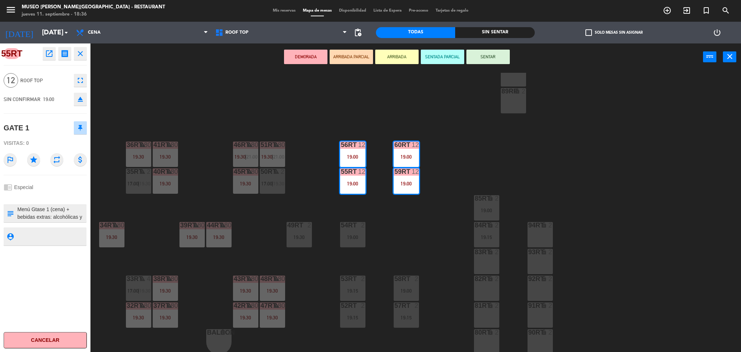
click at [412, 237] on div "18RT 2 19:15 16RT 4 17:30 | 20:00 28RT 2 17:45 | 20:15 80RR lock 3 19:00 27RT 2…" at bounding box center [419, 213] width 643 height 281
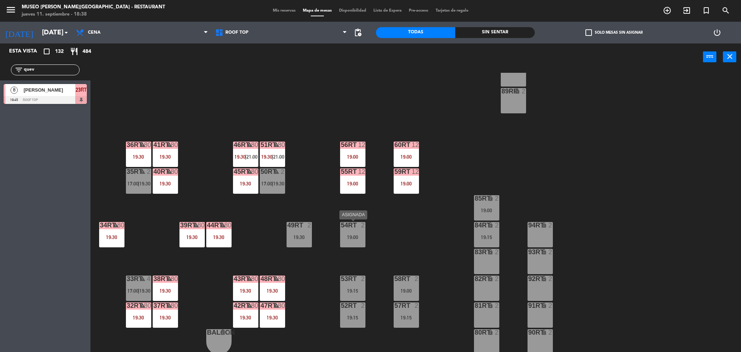
click at [357, 234] on div "19:00" at bounding box center [352, 236] width 25 height 5
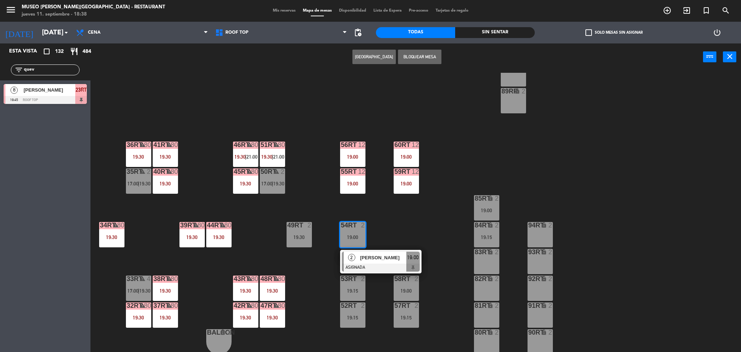
click at [477, 258] on div "83RT lock 2" at bounding box center [486, 260] width 25 height 25
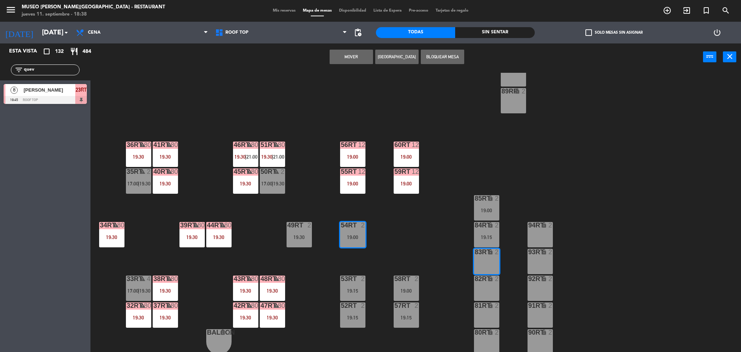
click at [350, 46] on div "Mover Crear Reserva Bloquear Mesa power_input close" at bounding box center [396, 56] width 612 height 27
click at [349, 56] on button "Mover" at bounding box center [351, 57] width 43 height 14
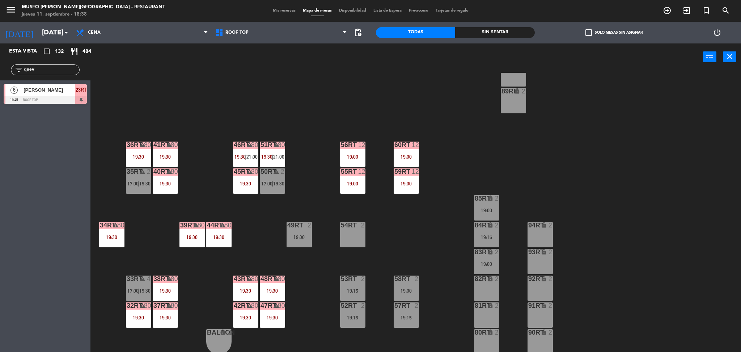
drag, startPoint x: 0, startPoint y: 77, endPoint x: 0, endPoint y: 88, distance: 11.6
click at [0, 88] on div "Esta vista crop_square 132 restaurant 484 filter_list quev 8 [PERSON_NAME][GEOG…" at bounding box center [45, 75] width 90 height 64
type input "rober"
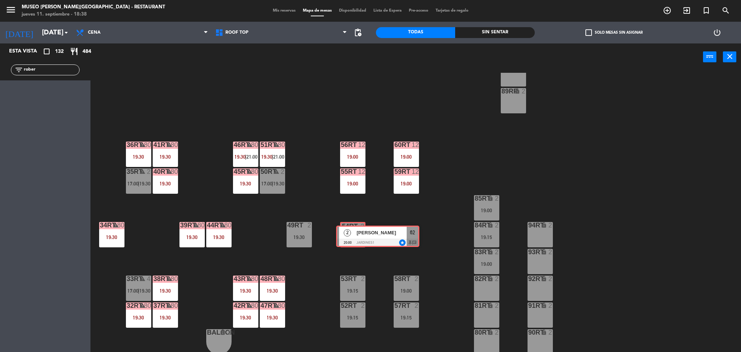
drag, startPoint x: 16, startPoint y: 93, endPoint x: 350, endPoint y: 234, distance: 363.1
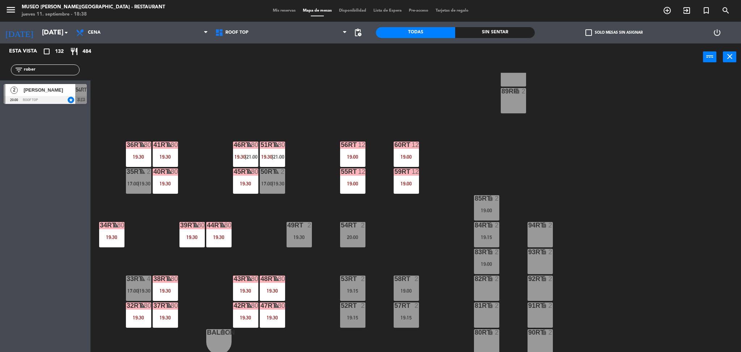
click at [350, 234] on div "20:00" at bounding box center [352, 236] width 25 height 5
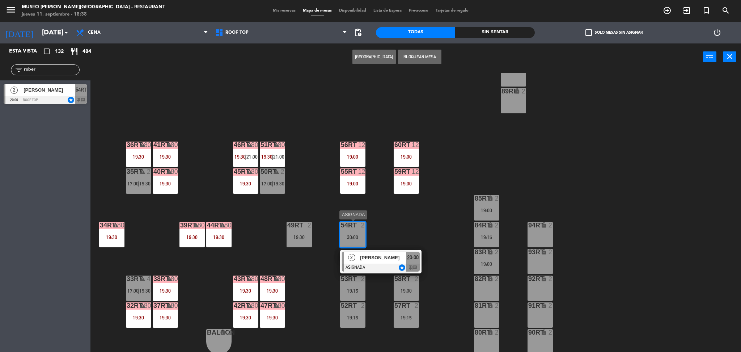
click at [374, 253] on div "[PERSON_NAME]" at bounding box center [382, 257] width 47 height 12
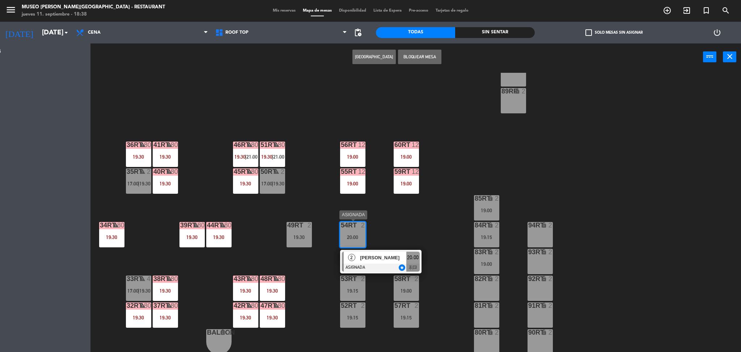
scroll to position [0, 0]
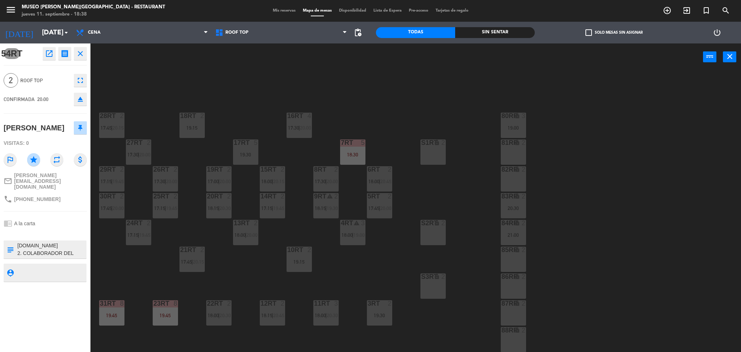
click at [354, 110] on div "18RT 2 19:15 16RT 4 17:30 | 20:00 28RT 2 17:45 | 20:15 80RR lock 3 19:00 27RT 2…" at bounding box center [419, 213] width 643 height 281
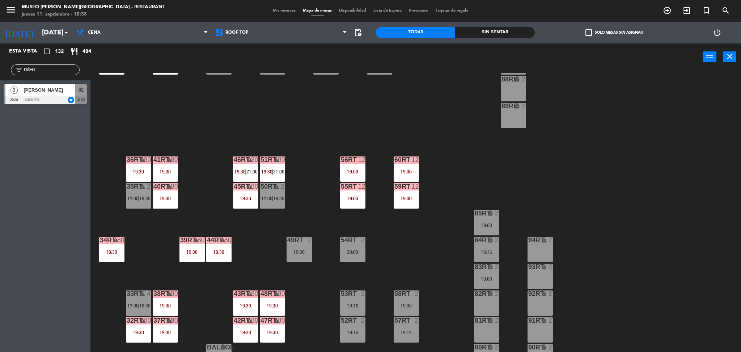
scroll to position [265, 0]
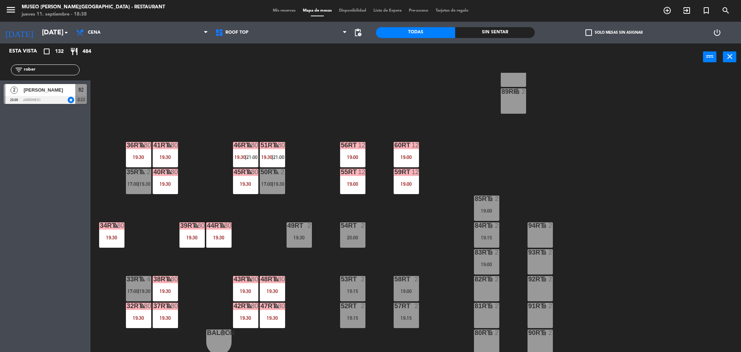
click at [350, 231] on div "54RT 2 20:00" at bounding box center [352, 234] width 25 height 25
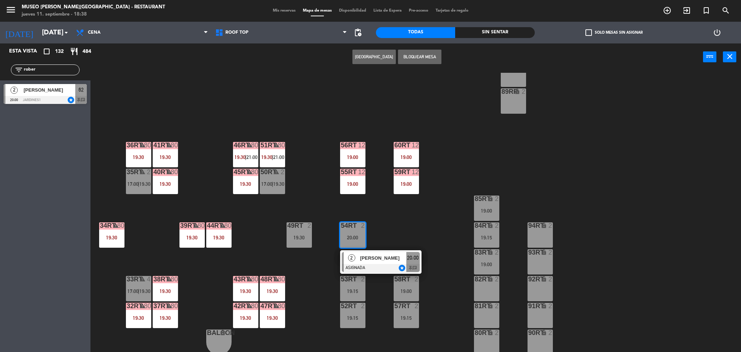
click at [379, 274] on div "18RT 2 19:15 16RT 4 17:30 | 20:00 28RT 2 17:45 | 20:15 80RR lock 3 19:00 27RT 2…" at bounding box center [419, 213] width 643 height 281
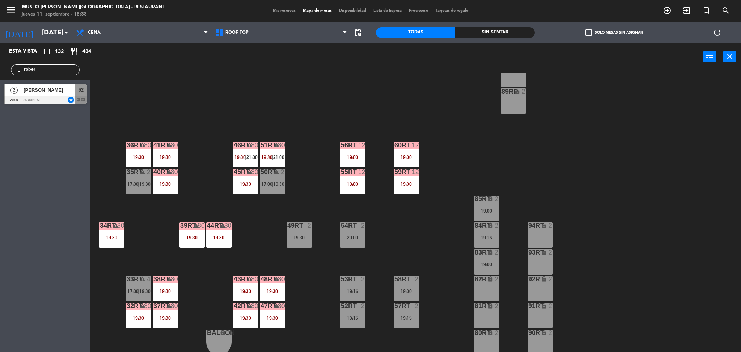
click at [353, 231] on div "54RT 2 20:00" at bounding box center [352, 234] width 25 height 25
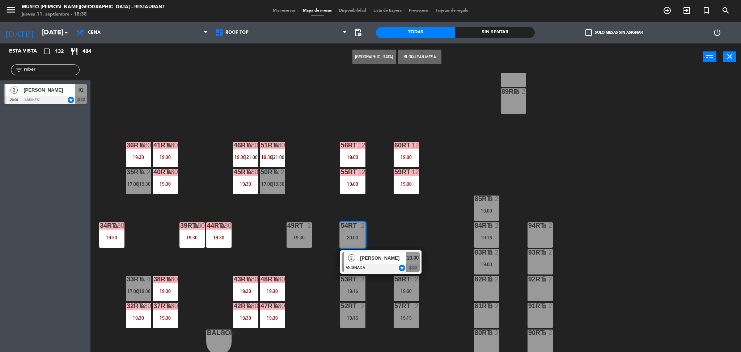
click at [375, 256] on span "[PERSON_NAME]" at bounding box center [383, 258] width 46 height 8
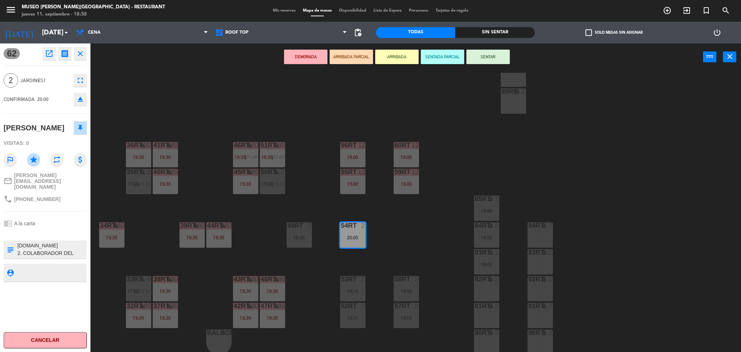
scroll to position [239, 0]
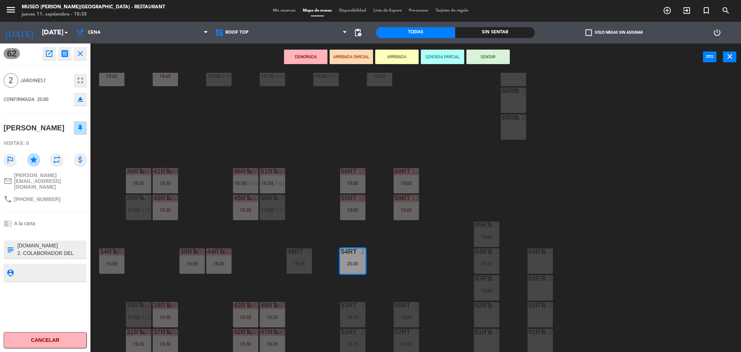
click at [314, 58] on button "DEMORADA" at bounding box center [305, 57] width 43 height 14
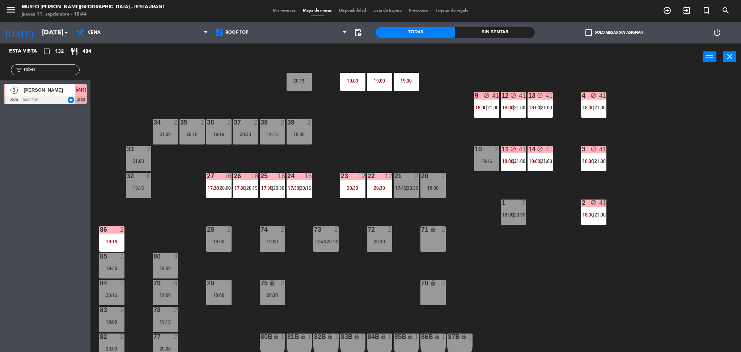
scroll to position [0, 0]
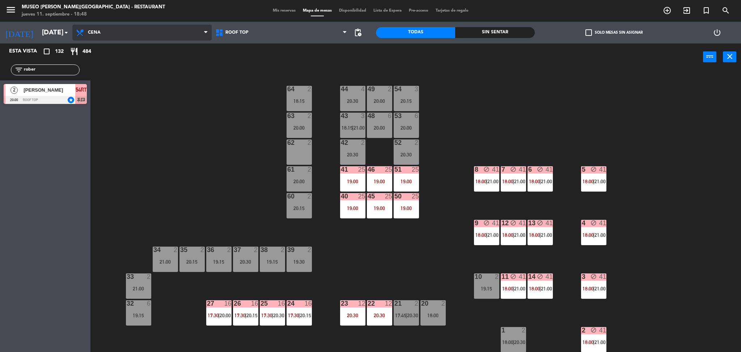
click at [126, 37] on span "Cena" at bounding box center [141, 33] width 139 height 16
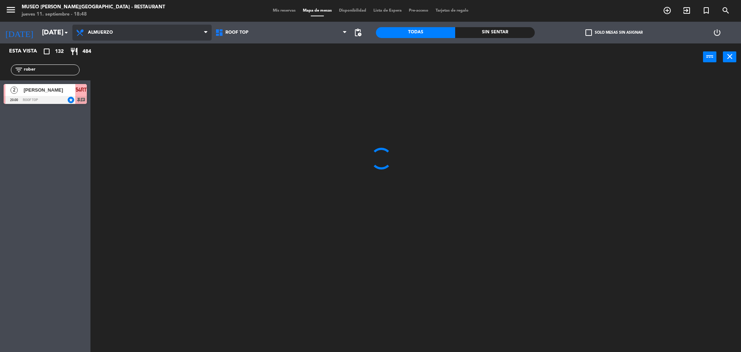
click at [123, 64] on ng-component "menu [GEOGRAPHIC_DATA][PERSON_NAME] - Restaurant [DATE] 11. septiembre - 18:48 …" at bounding box center [370, 177] width 741 height 354
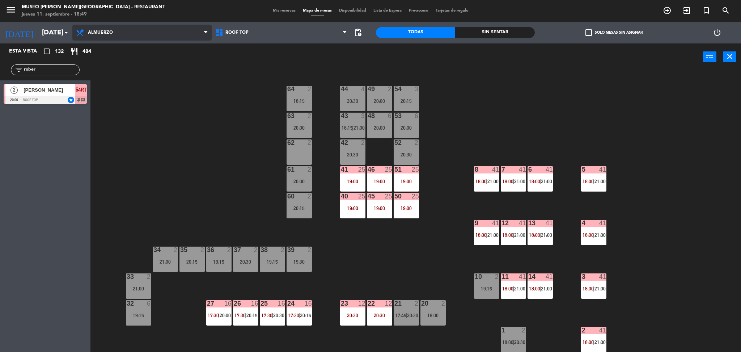
click at [118, 37] on span "Almuerzo" at bounding box center [141, 33] width 139 height 16
